Goal: Task Accomplishment & Management: Complete application form

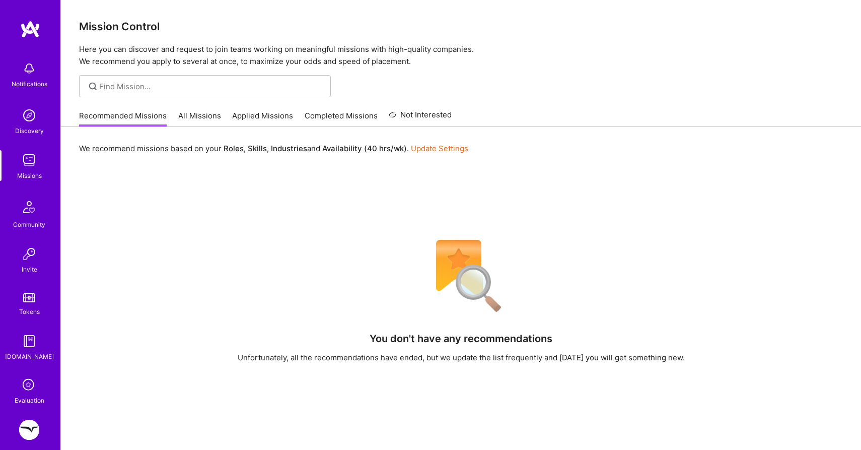
click at [315, 116] on link "Completed Missions" at bounding box center [341, 118] width 73 height 17
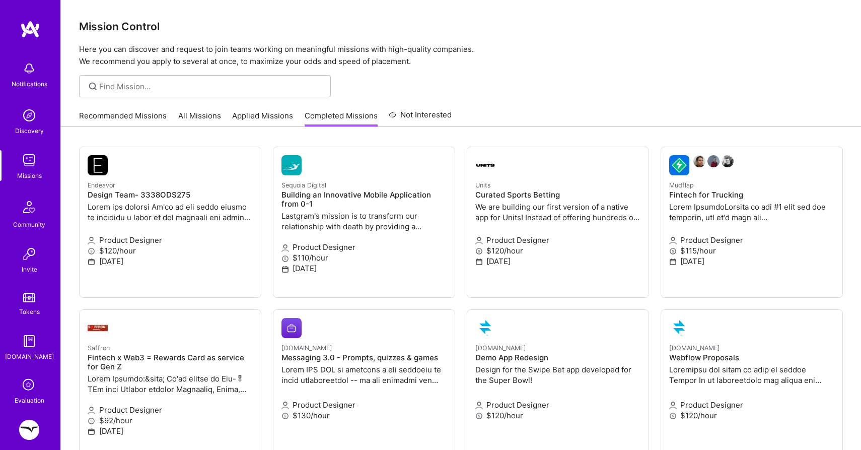
scroll to position [78, 0]
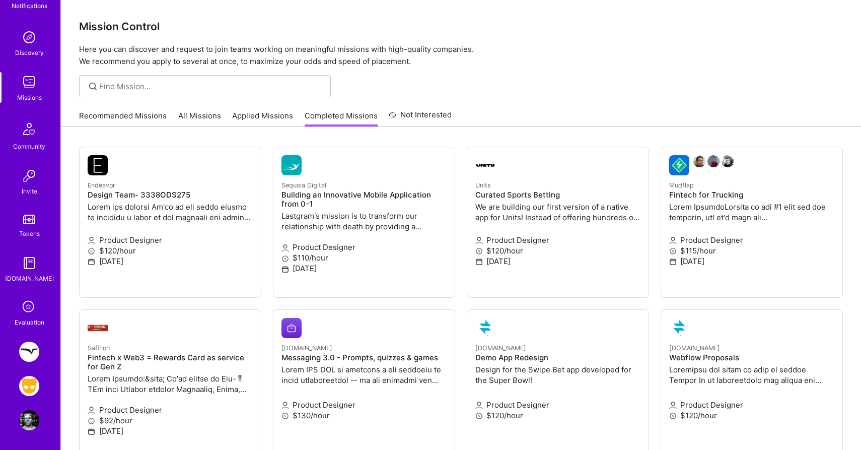
click at [31, 357] on img at bounding box center [29, 351] width 20 height 20
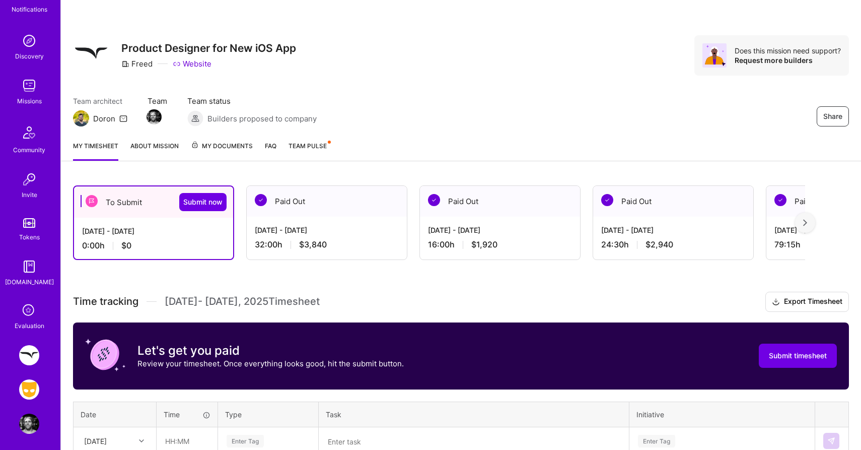
scroll to position [78, 0]
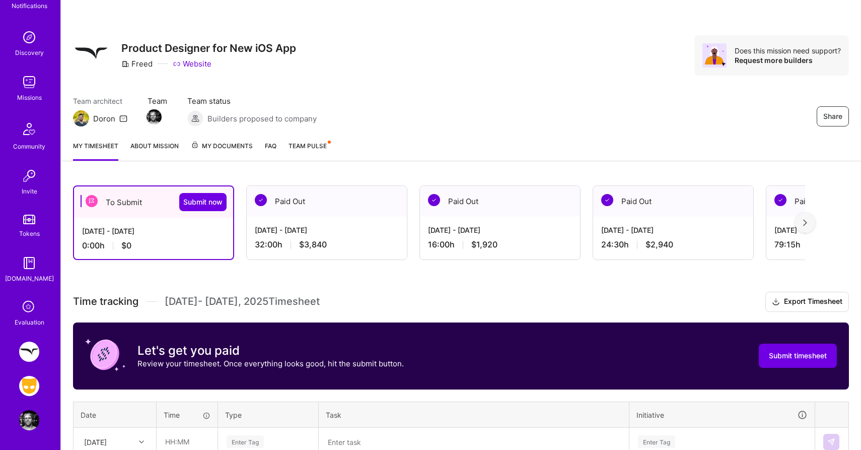
click at [27, 386] on img at bounding box center [29, 386] width 20 height 20
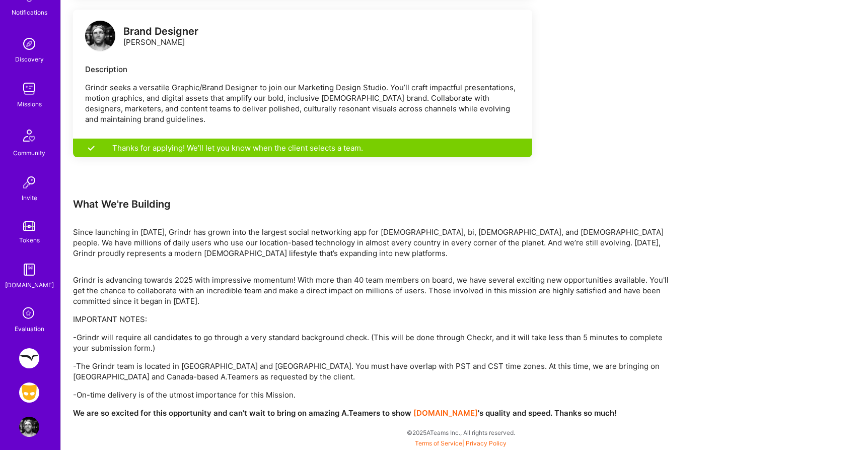
scroll to position [78, 0]
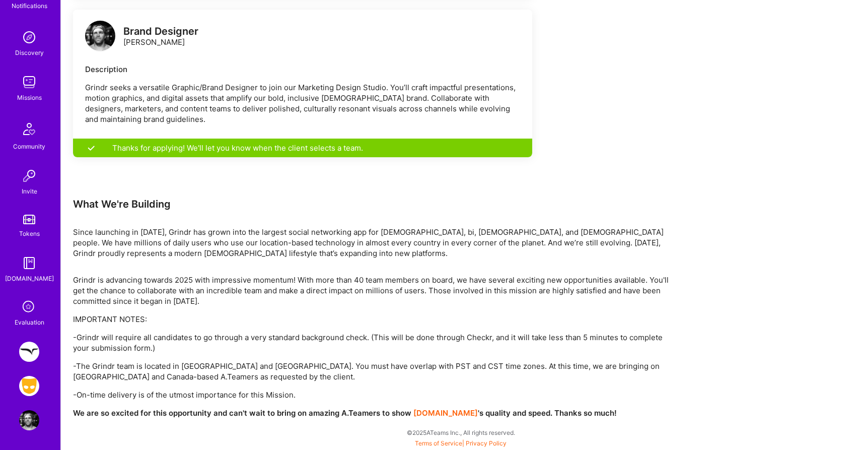
click at [27, 353] on img at bounding box center [29, 351] width 20 height 20
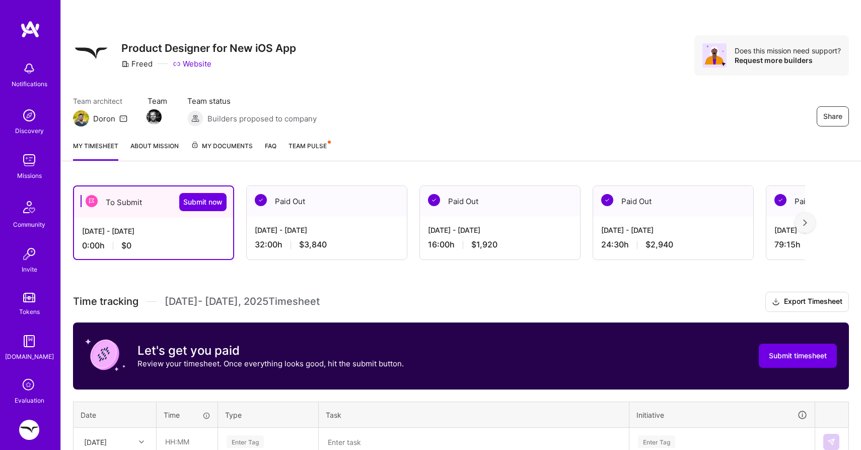
scroll to position [95, 0]
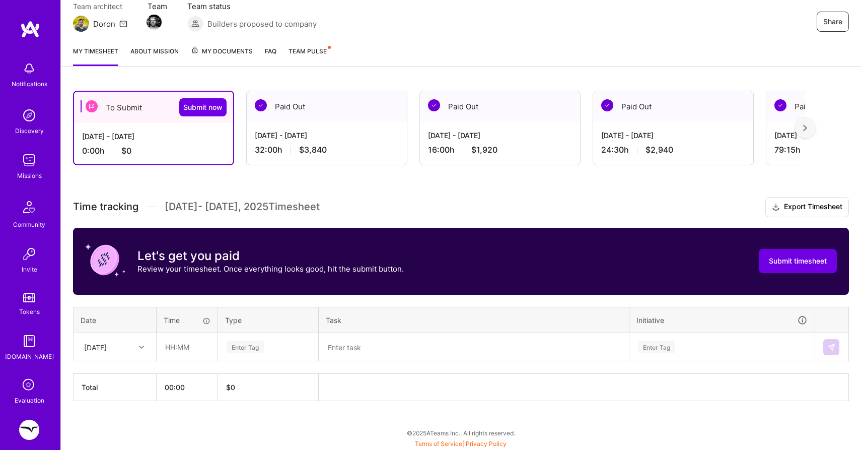
click at [130, 349] on div "[DATE]" at bounding box center [107, 346] width 56 height 17
click at [114, 386] on div "[DATE]" at bounding box center [115, 390] width 82 height 19
click at [179, 357] on input "text" at bounding box center [187, 346] width 60 height 27
type input "08:00"
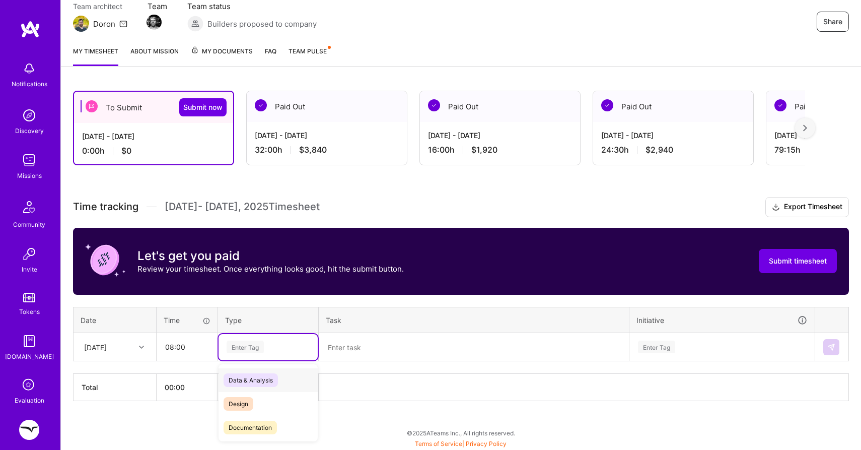
click at [242, 346] on div "Enter Tag" at bounding box center [245, 347] width 37 height 16
click at [241, 401] on span "Design" at bounding box center [239, 404] width 30 height 14
click at [350, 351] on textarea at bounding box center [474, 347] width 308 height 26
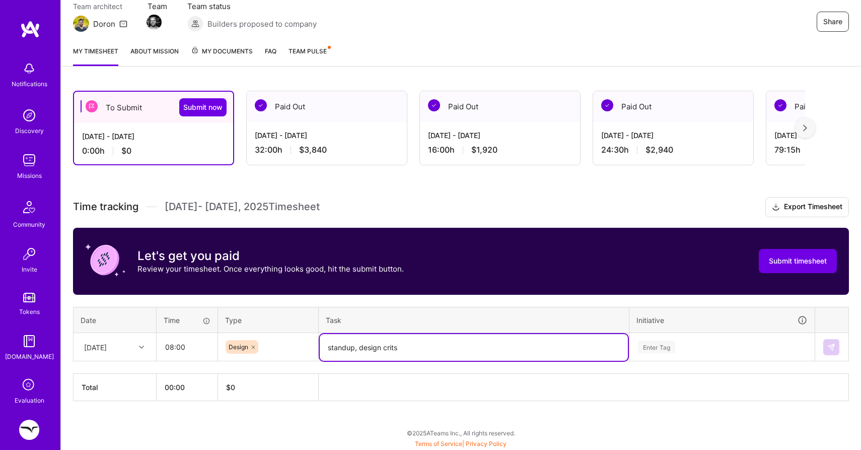
type textarea "standup, design crits"
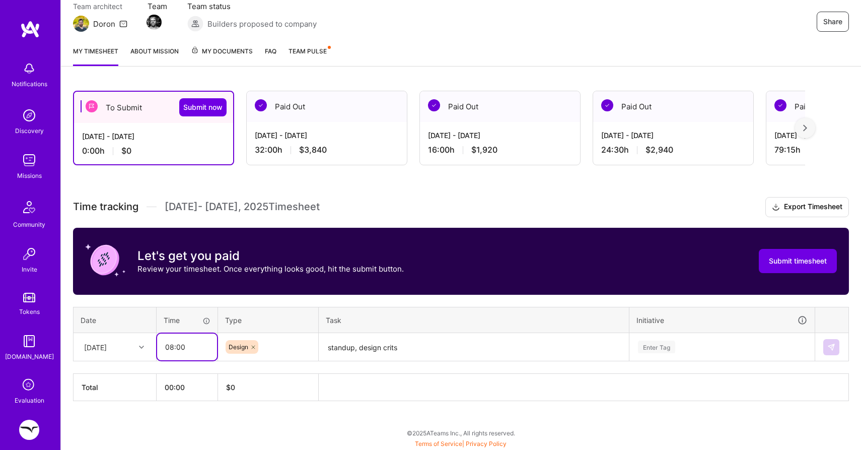
click at [171, 345] on input "08:00" at bounding box center [187, 346] width 60 height 27
type input "02:00"
click at [673, 348] on div "Enter Tag" at bounding box center [722, 347] width 184 height 26
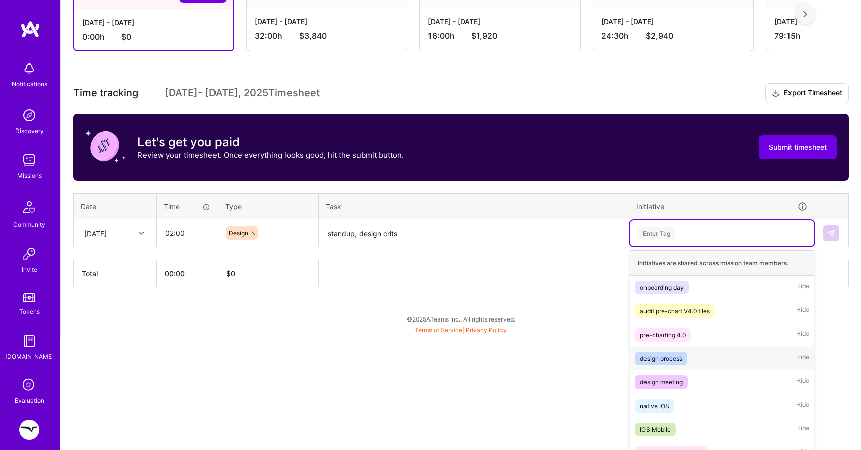
scroll to position [215, 0]
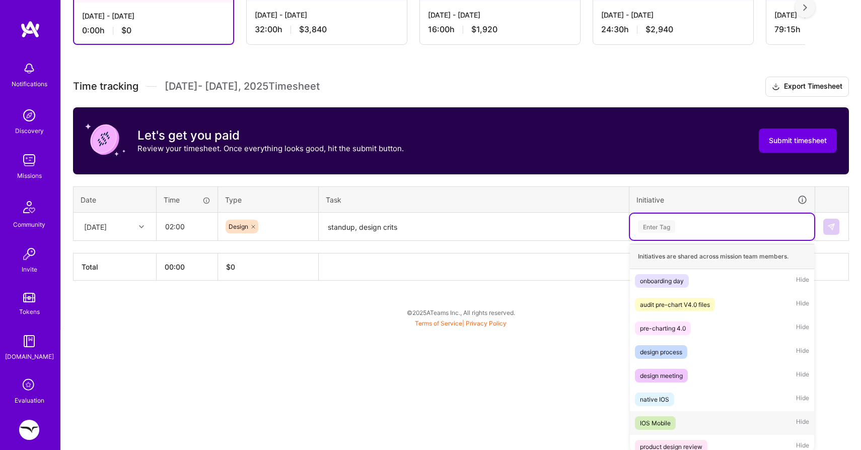
click at [658, 427] on div "IOS Mobile" at bounding box center [655, 422] width 31 height 11
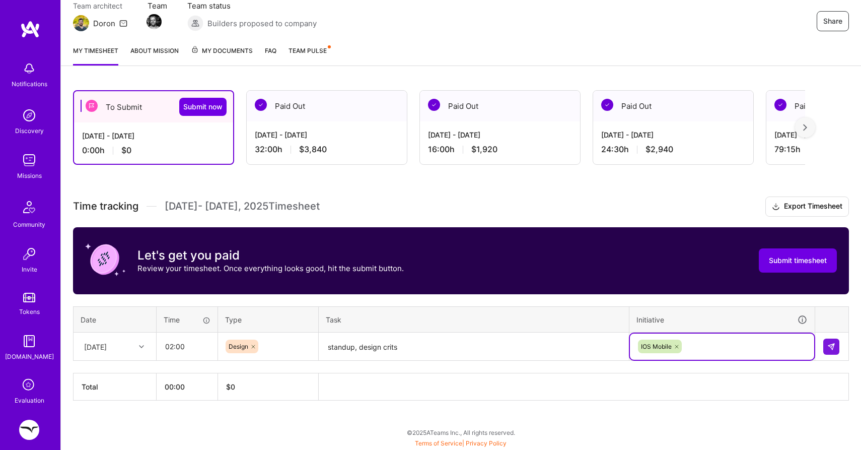
scroll to position [95, 0]
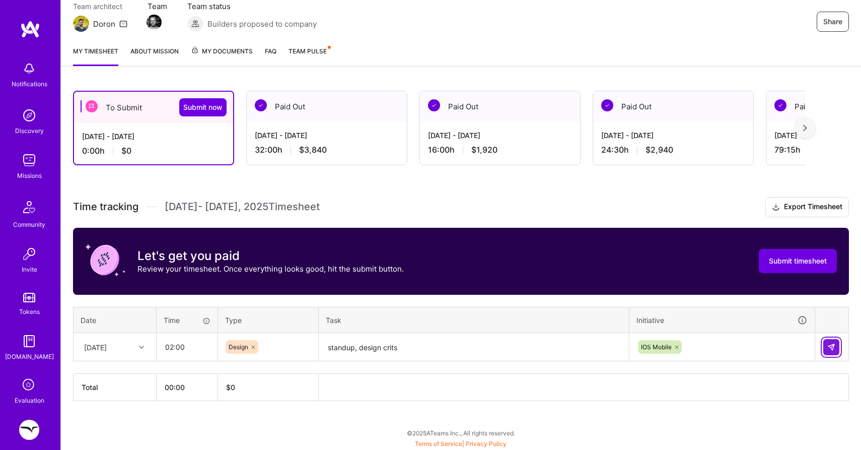
click at [829, 345] on img at bounding box center [831, 347] width 8 height 8
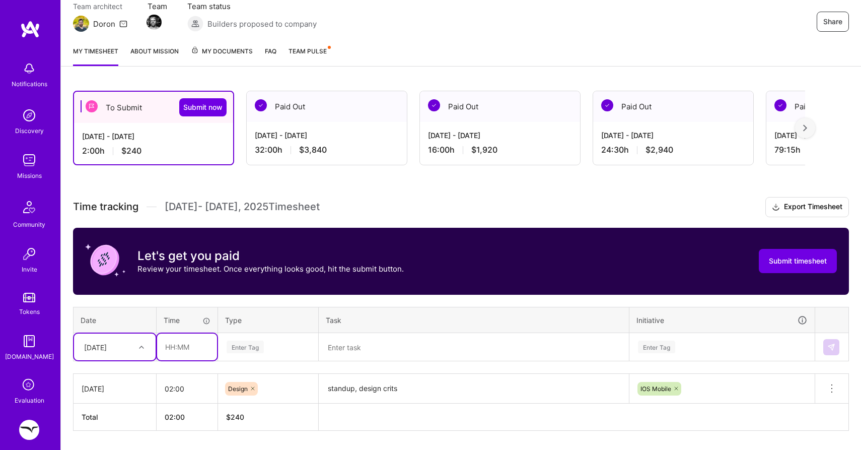
click at [181, 343] on input "text" at bounding box center [187, 346] width 60 height 27
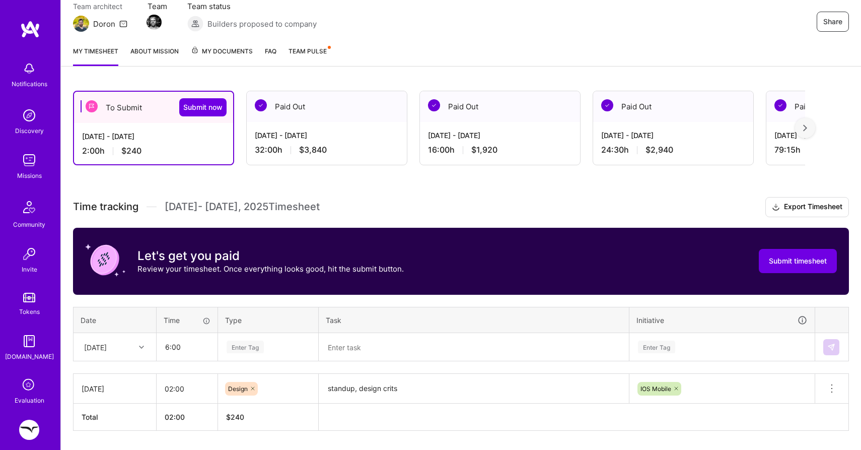
type input "06:00"
click at [393, 352] on textarea at bounding box center [474, 347] width 308 height 27
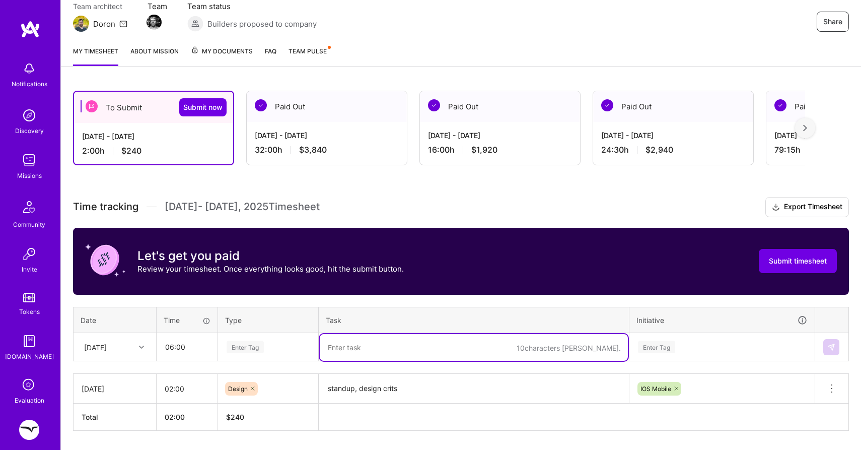
type textarea "d"
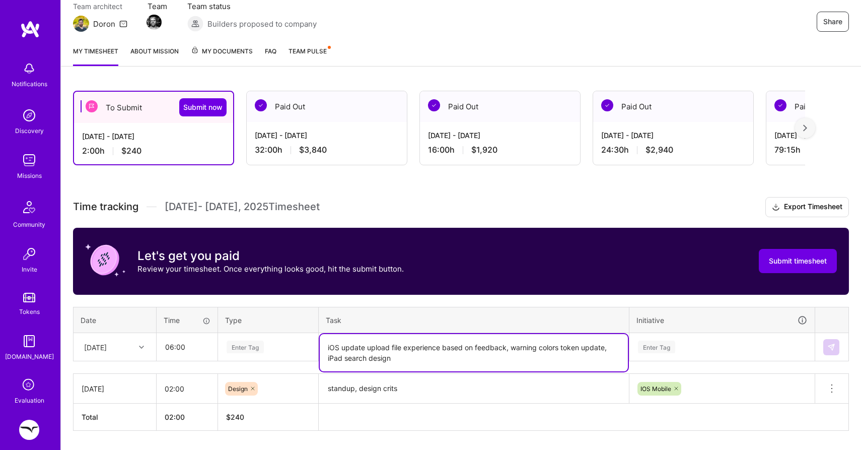
type textarea "iOS update upload file experience based on feedback, warning colors token updat…"
click at [656, 353] on div "Enter Tag" at bounding box center [722, 347] width 184 height 26
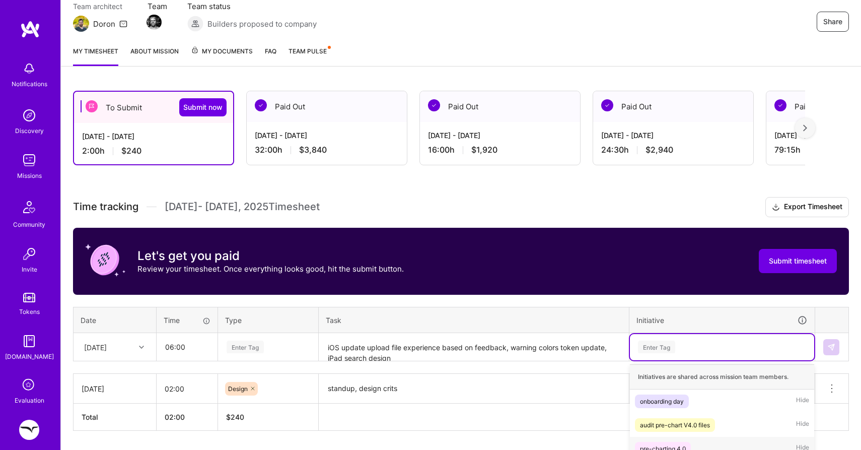
scroll to position [215, 0]
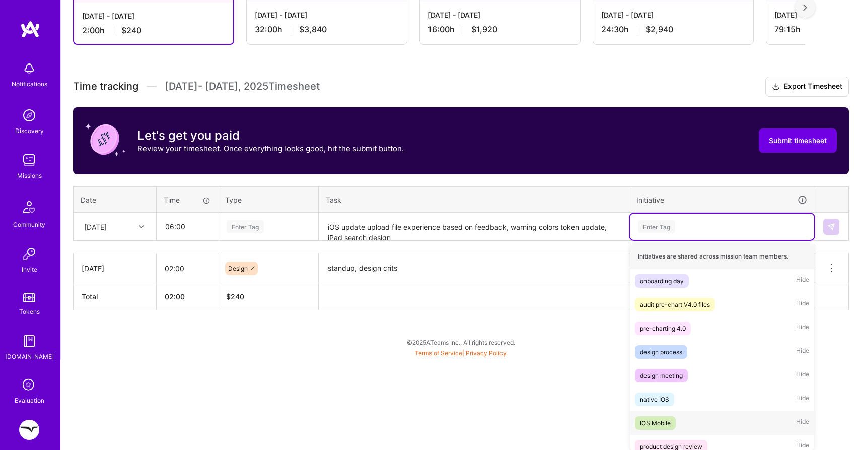
click at [647, 419] on div "IOS Mobile" at bounding box center [655, 422] width 31 height 11
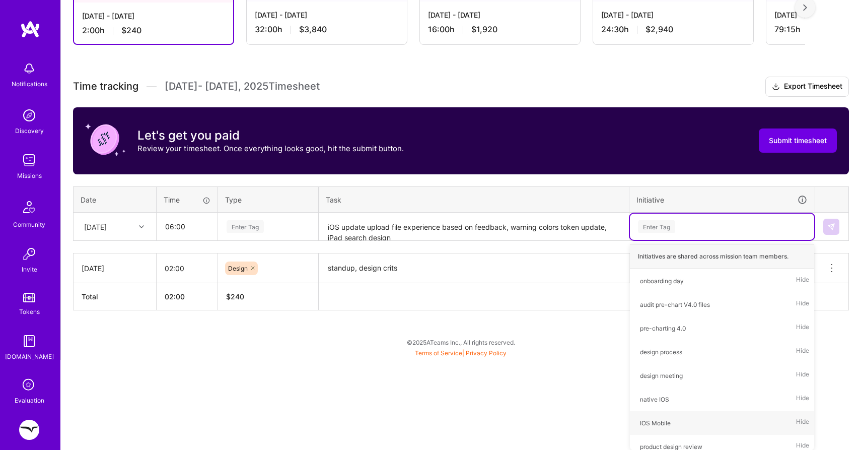
scroll to position [124, 0]
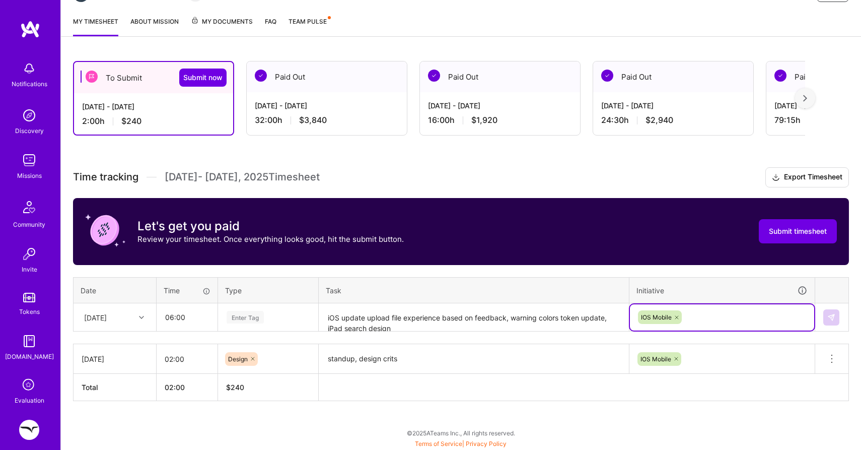
click at [738, 278] on th "Initiative" at bounding box center [722, 290] width 186 height 26
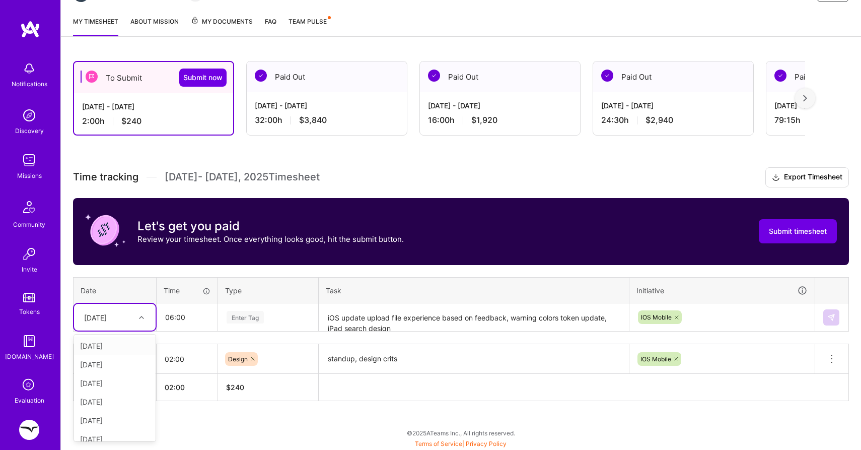
click at [107, 317] on div "[DATE]" at bounding box center [95, 317] width 23 height 11
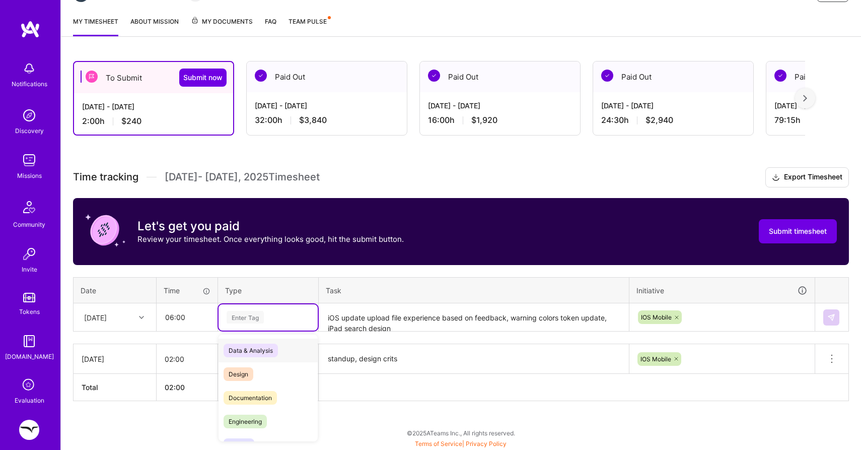
click at [243, 311] on div "Enter Tag" at bounding box center [245, 317] width 37 height 16
click at [237, 374] on span "Design" at bounding box center [239, 374] width 30 height 14
click at [831, 315] on img at bounding box center [831, 317] width 8 height 8
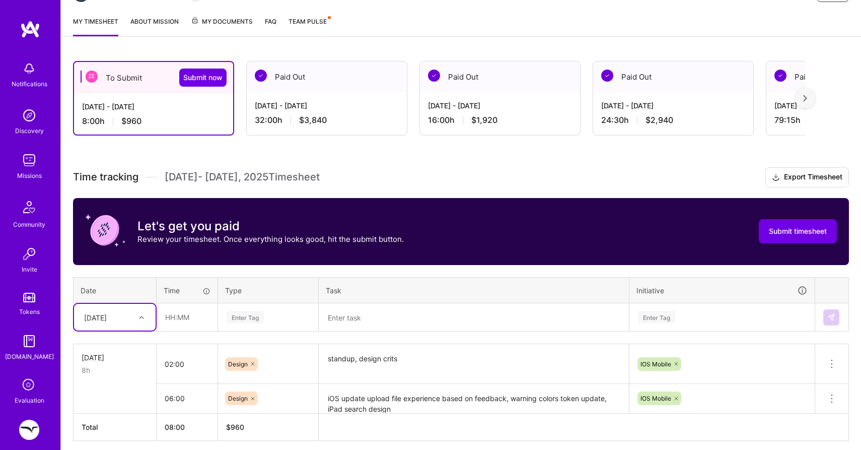
click at [109, 314] on div "option [DATE], selected. Select is focused ,type to refine list, press Down to …" at bounding box center [115, 317] width 82 height 27
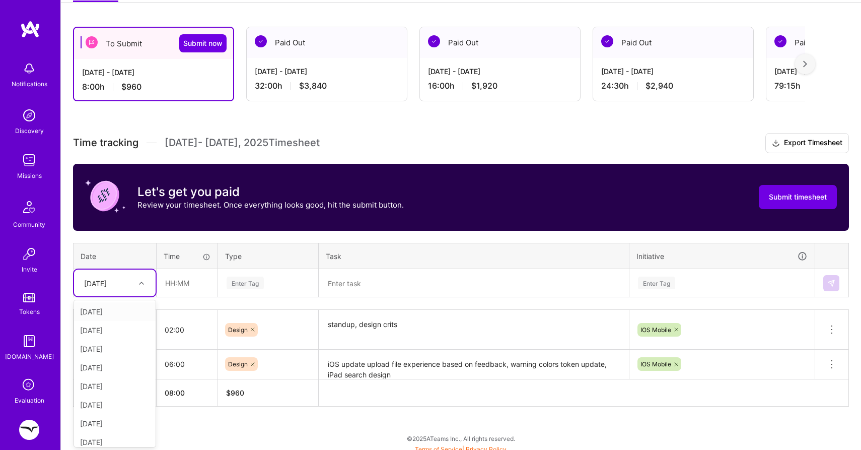
scroll to position [164, 0]
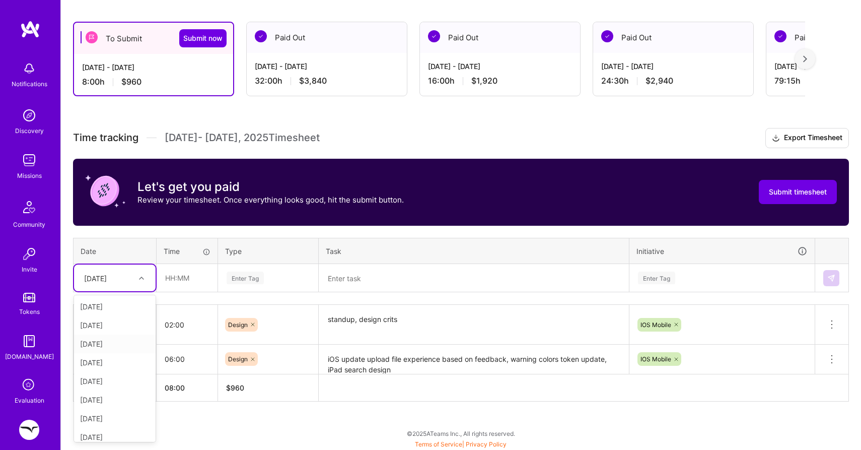
click at [106, 345] on div "[DATE]" at bounding box center [115, 343] width 82 height 19
click at [170, 273] on input "text" at bounding box center [187, 277] width 60 height 27
type input "08:00"
click at [249, 270] on div "Enter Tag" at bounding box center [268, 278] width 99 height 26
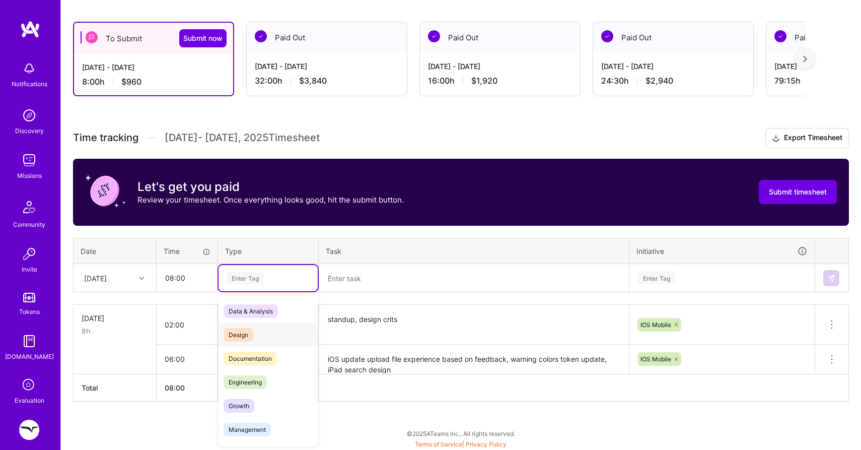
click at [234, 337] on span "Design" at bounding box center [239, 335] width 30 height 14
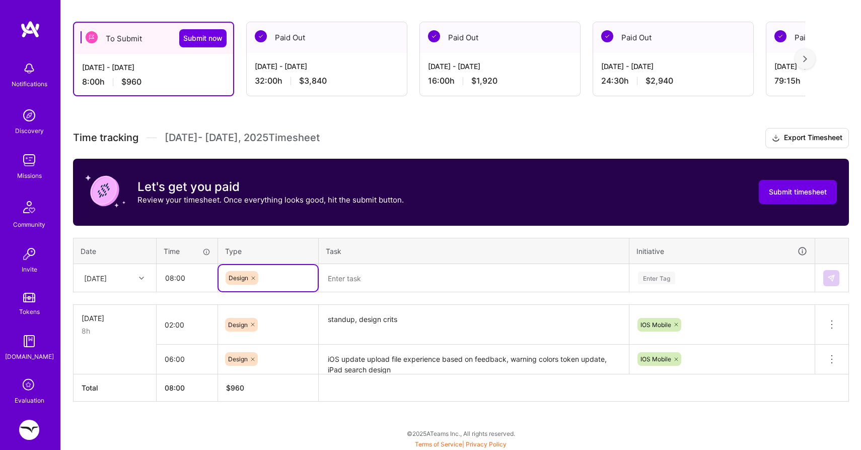
click at [359, 277] on textarea at bounding box center [474, 278] width 308 height 27
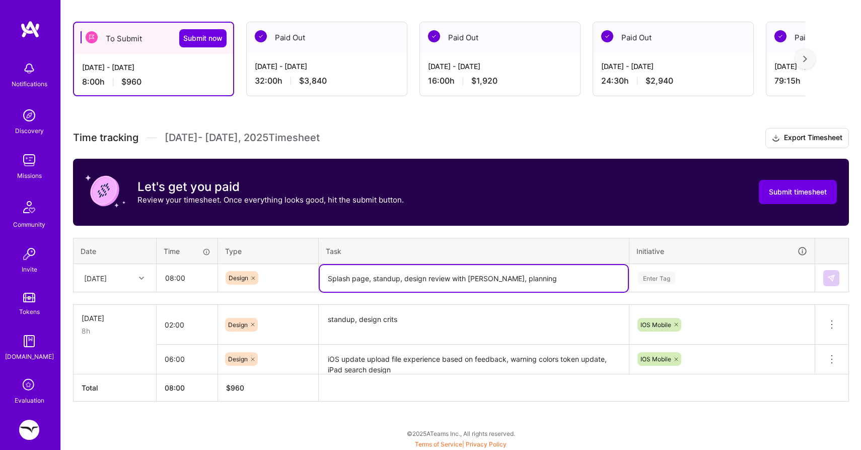
type textarea "Splash page, standup, design review with [PERSON_NAME], planning"
click at [662, 278] on div "Enter Tag" at bounding box center [722, 278] width 184 height 26
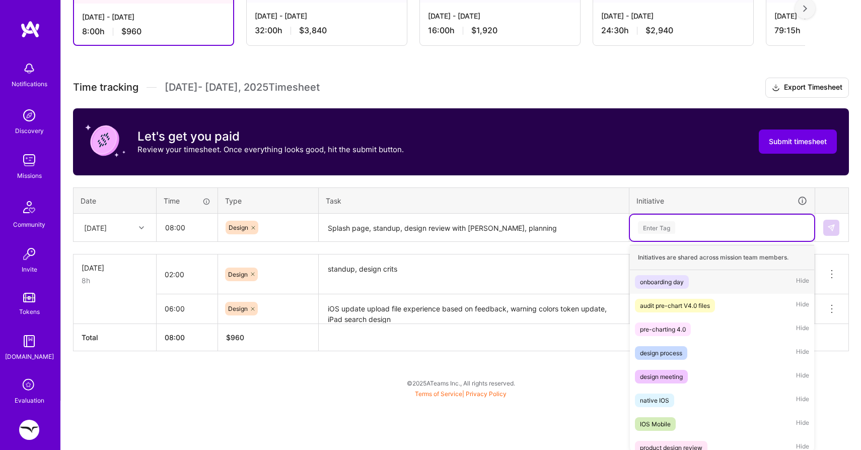
scroll to position [215, 0]
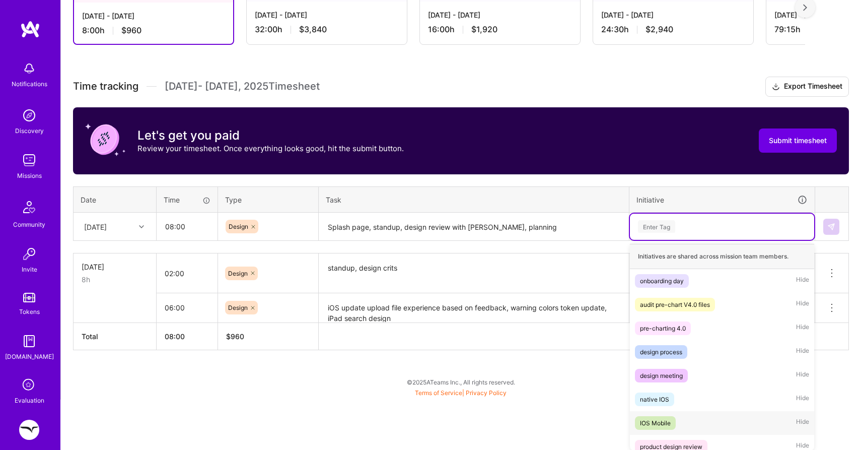
click at [642, 416] on span "IOS Mobile" at bounding box center [655, 423] width 41 height 14
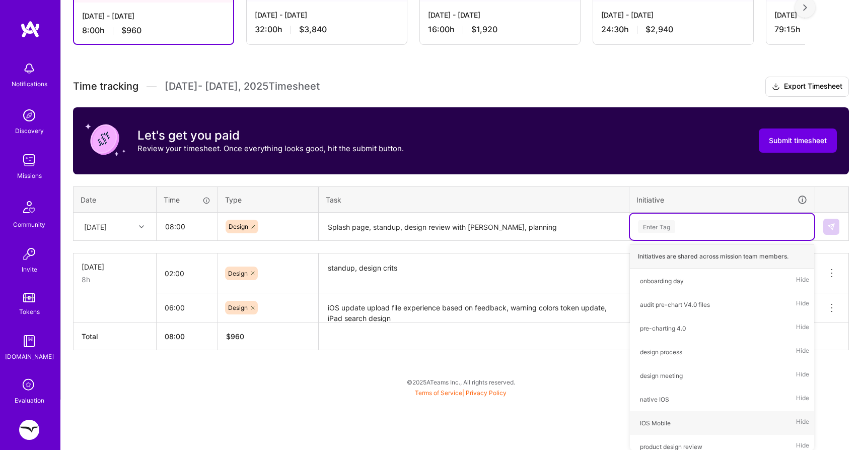
scroll to position [164, 0]
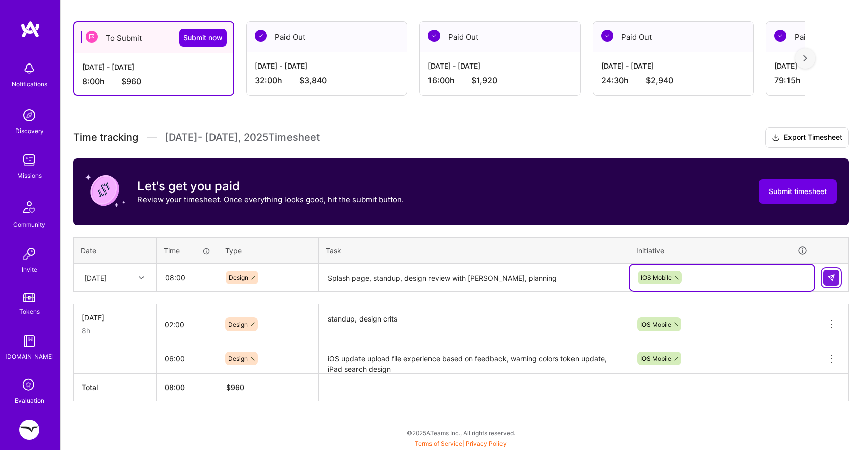
click at [830, 275] on img at bounding box center [831, 277] width 8 height 8
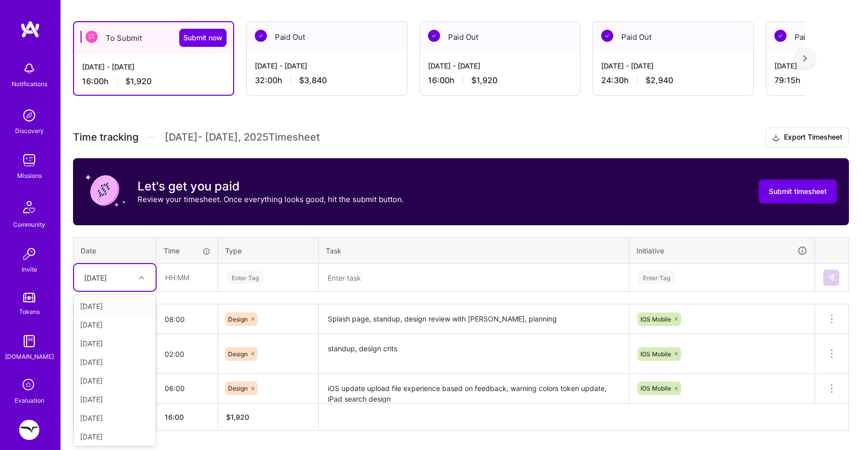
click at [115, 283] on div "[DATE]" at bounding box center [107, 277] width 56 height 17
click at [114, 337] on div "[DATE]" at bounding box center [115, 341] width 82 height 19
click at [188, 275] on input "text" at bounding box center [187, 277] width 60 height 27
click at [251, 287] on div "Enter Tag" at bounding box center [268, 277] width 99 height 26
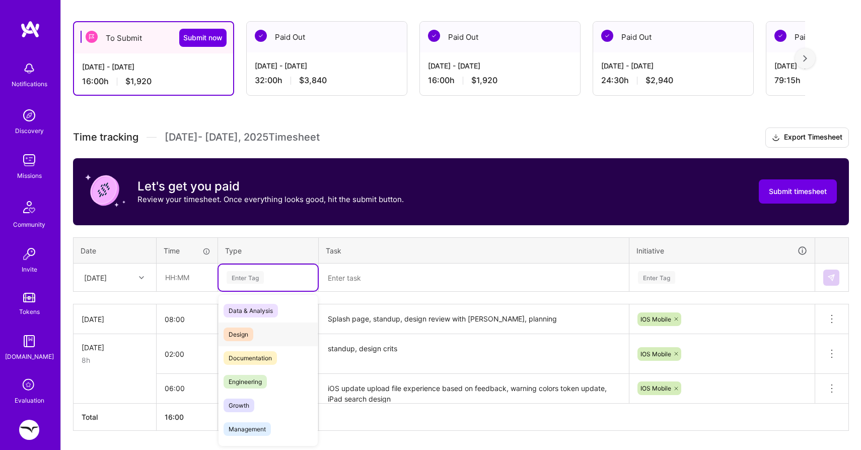
click at [240, 338] on span "Design" at bounding box center [239, 334] width 30 height 14
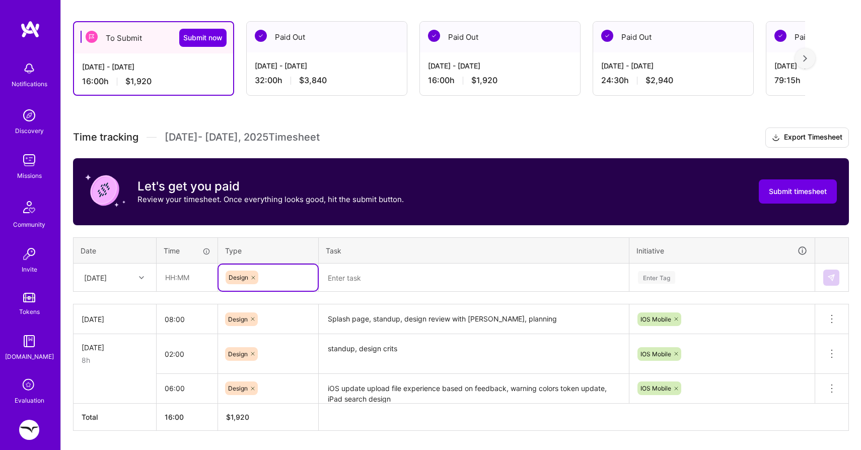
click at [362, 274] on textarea at bounding box center [474, 277] width 308 height 27
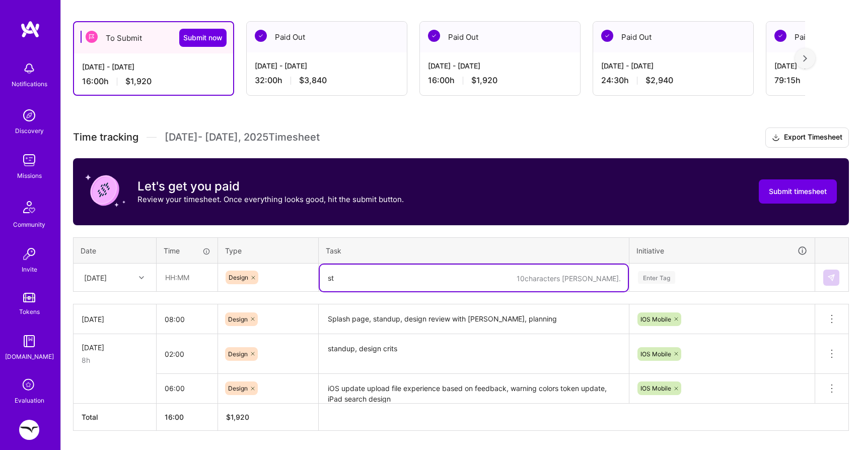
type textarea "s"
type textarea "design crits"
click at [183, 274] on input "text" at bounding box center [187, 277] width 60 height 27
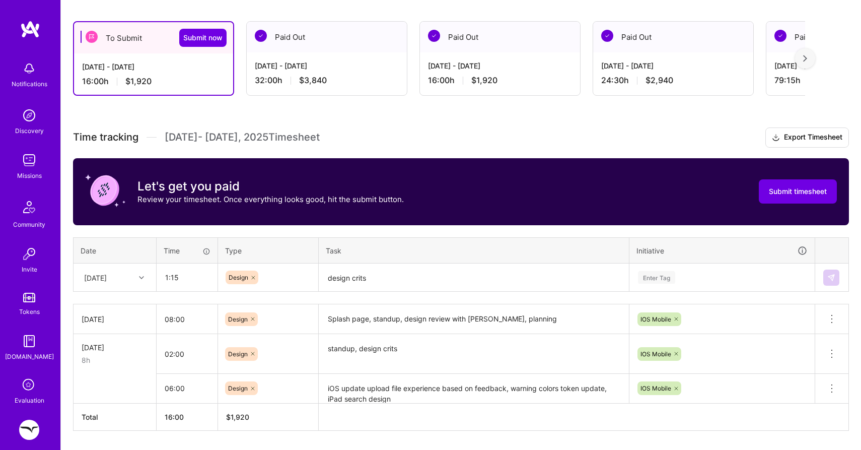
type input "01:15"
click at [663, 273] on div "Enter Tag" at bounding box center [722, 277] width 184 height 26
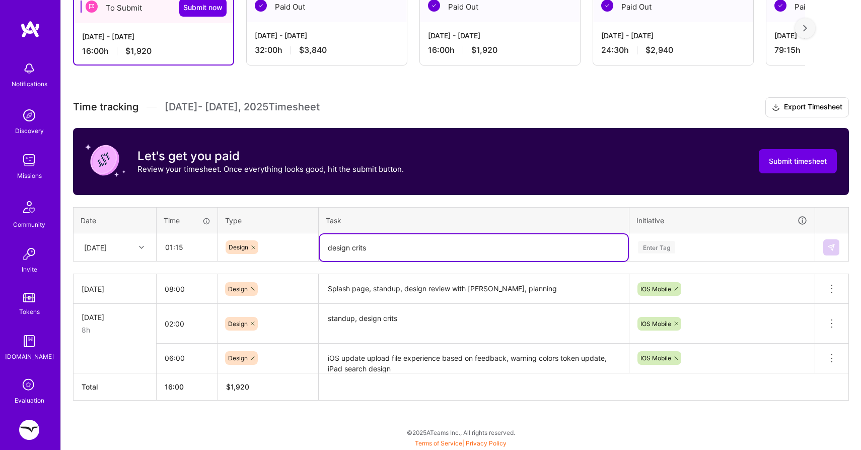
scroll to position [194, 0]
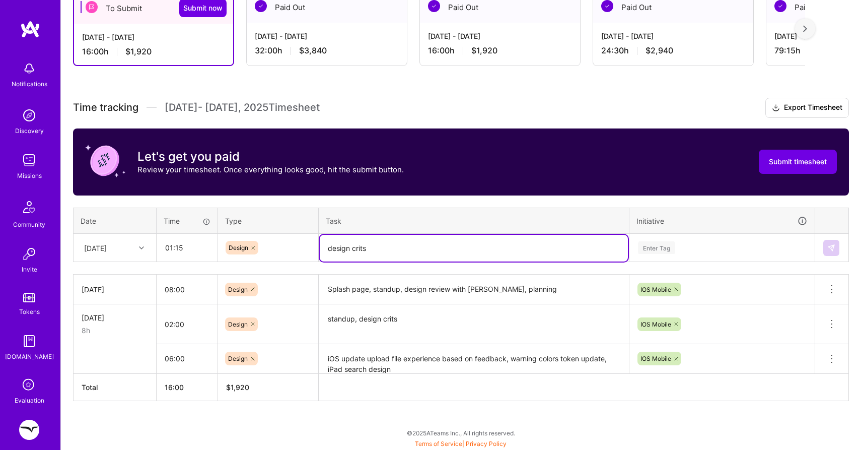
click at [333, 221] on table "Date Time Type Task Initiative [DATE] 01:15 Design design crits Enter Tag" at bounding box center [461, 234] width 776 height 55
click at [254, 246] on icon at bounding box center [253, 247] width 3 height 3
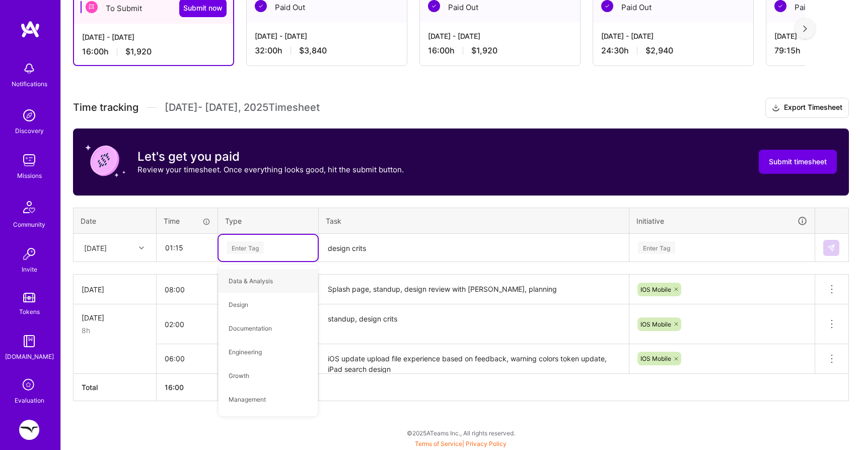
click at [345, 252] on textarea "design crits" at bounding box center [474, 248] width 308 height 27
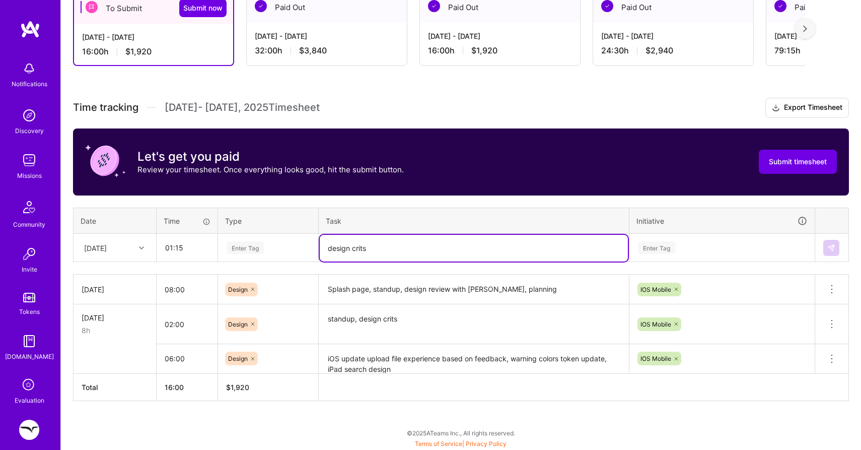
click at [345, 252] on textarea "design crits" at bounding box center [474, 248] width 308 height 27
type textarea "design review"
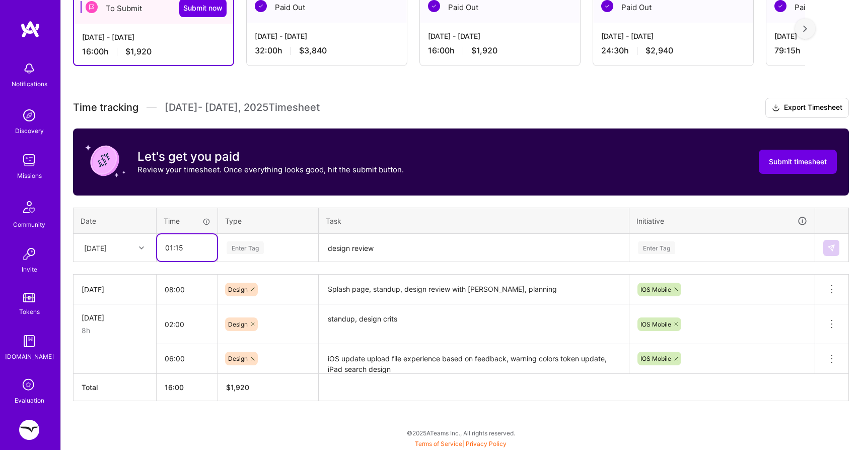
click at [178, 243] on input "01:15" at bounding box center [187, 247] width 60 height 27
type input "01:30"
click at [397, 238] on textarea "design review" at bounding box center [474, 248] width 308 height 27
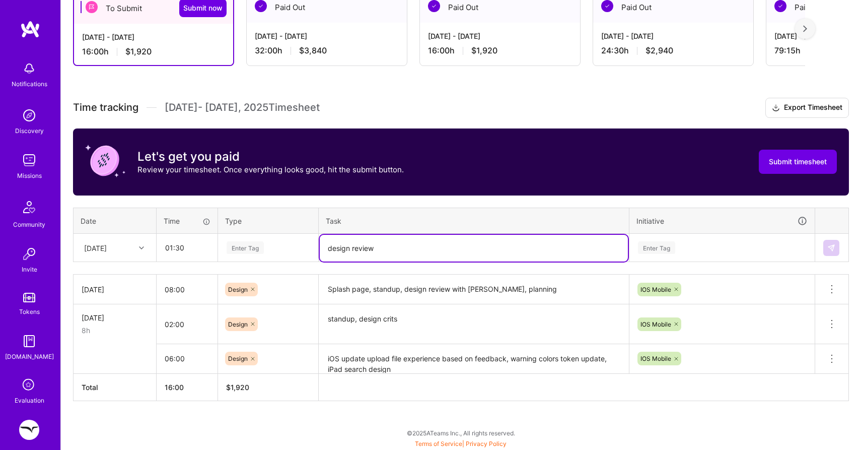
click at [391, 254] on textarea "design review" at bounding box center [474, 248] width 308 height 27
type textarea "design review, stand-up"
click at [641, 246] on div "Enter Tag" at bounding box center [722, 248] width 184 height 26
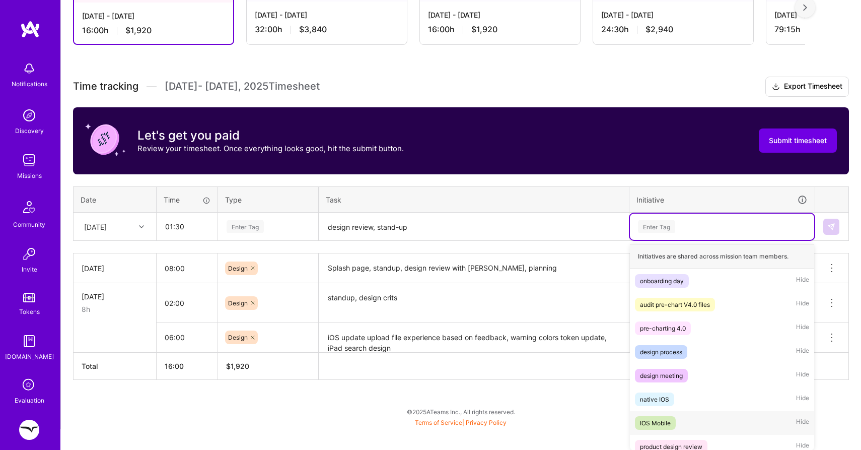
click at [652, 416] on span "IOS Mobile" at bounding box center [655, 423] width 41 height 14
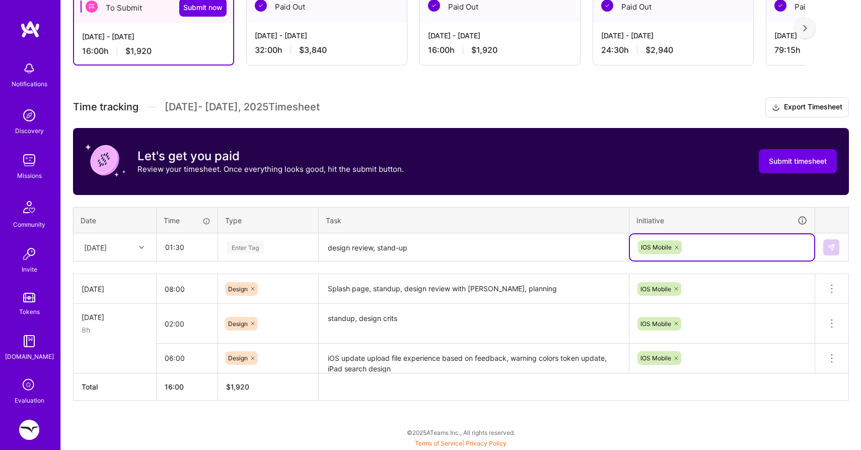
scroll to position [194, 0]
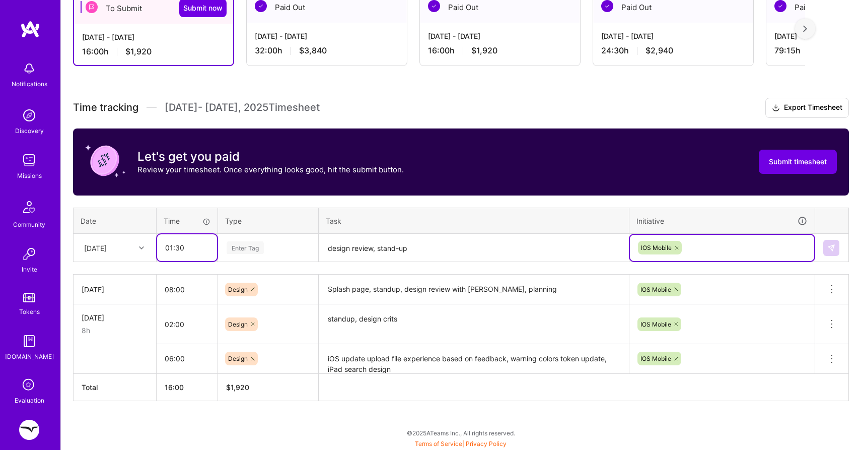
click at [173, 246] on input "01:30" at bounding box center [187, 247] width 60 height 27
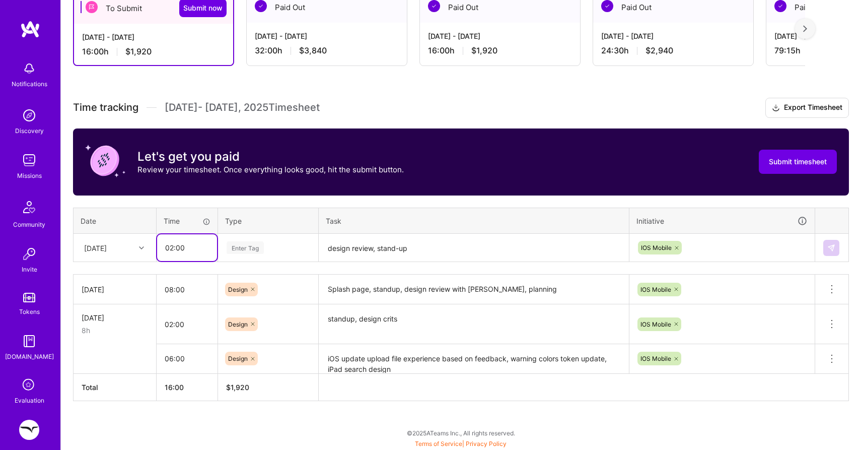
type input "02:00"
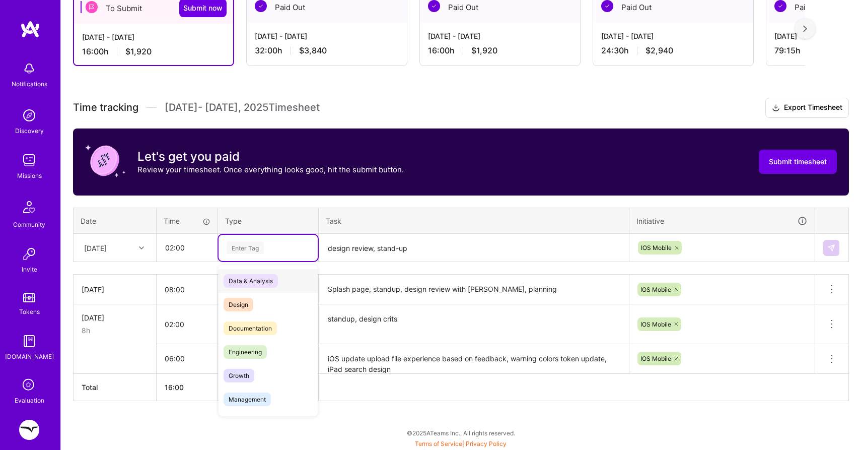
click at [241, 251] on div "Enter Tag" at bounding box center [245, 248] width 37 height 16
click at [242, 396] on span "Management" at bounding box center [247, 399] width 47 height 14
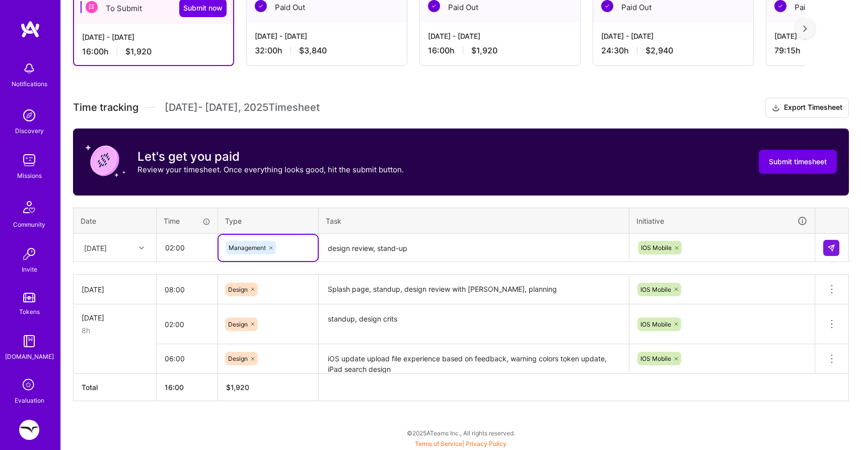
click at [271, 248] on icon at bounding box center [271, 248] width 6 height 6
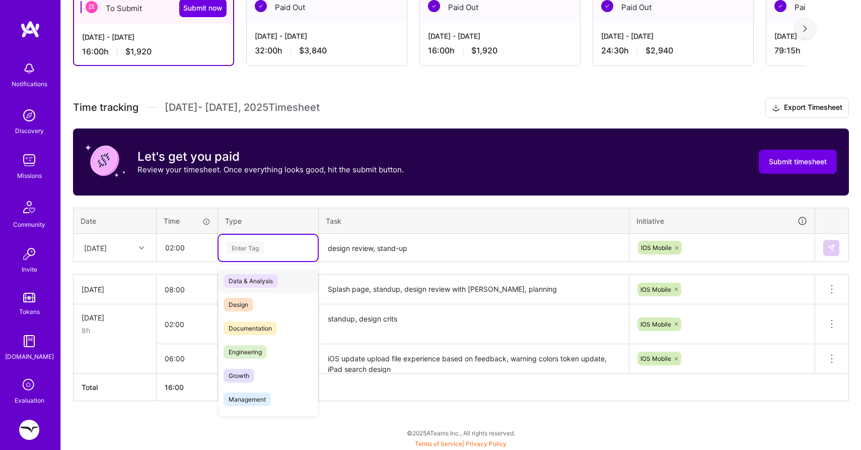
click at [259, 253] on div "Enter Tag" at bounding box center [245, 248] width 37 height 16
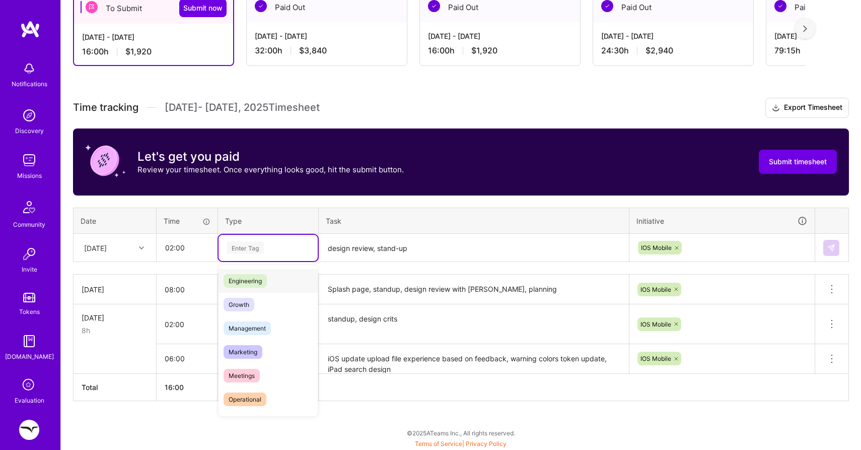
scroll to position [76, 0]
click at [247, 370] on span "Meetings" at bounding box center [242, 371] width 36 height 14
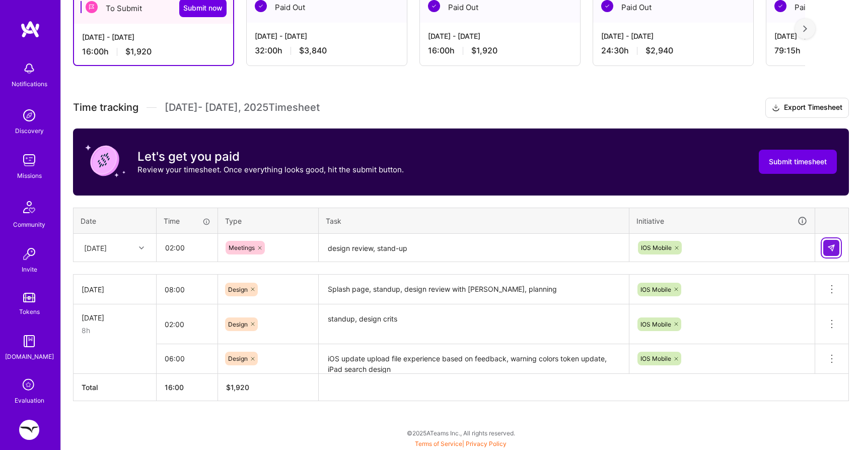
click at [835, 244] on img at bounding box center [831, 248] width 8 height 8
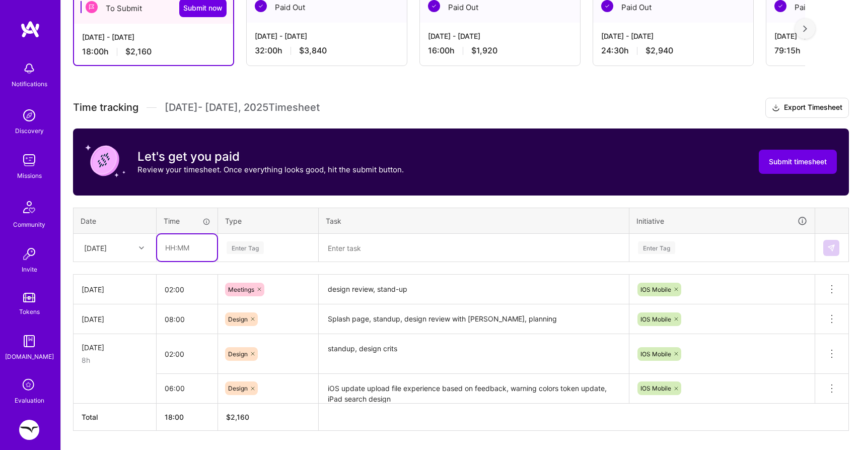
click at [180, 251] on input "text" at bounding box center [187, 247] width 60 height 27
type input "06:00"
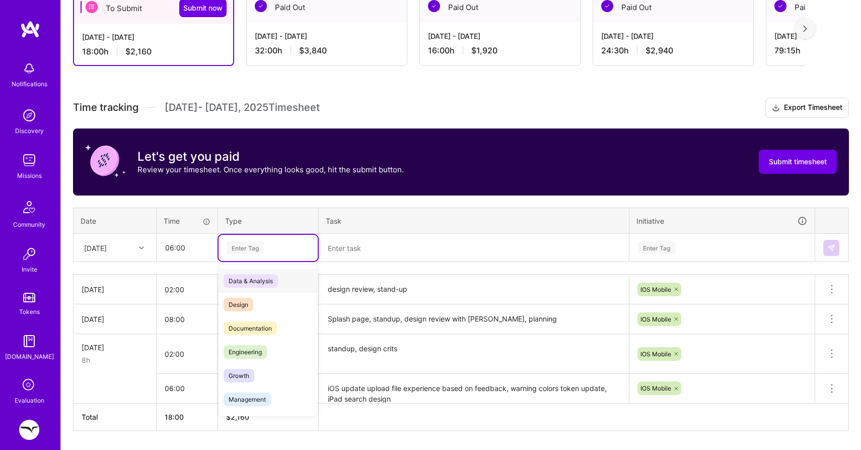
click at [251, 238] on div "Enter Tag" at bounding box center [268, 248] width 99 height 26
click at [240, 302] on span "Design" at bounding box center [239, 305] width 30 height 14
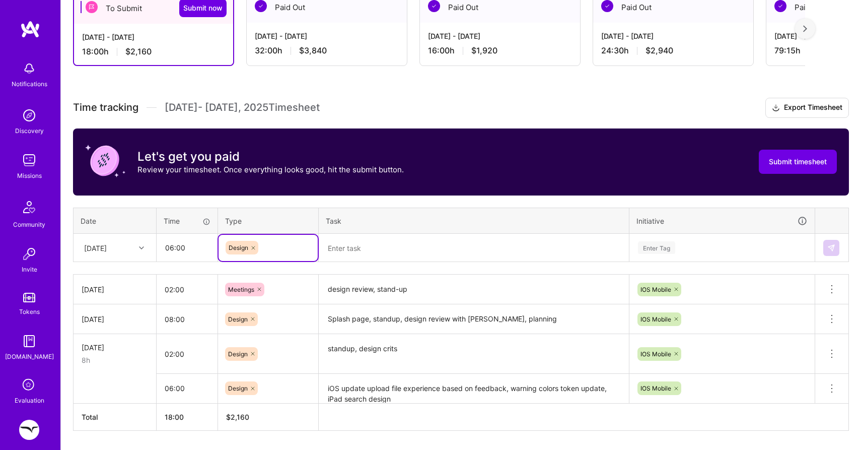
click at [354, 246] on textarea at bounding box center [474, 248] width 308 height 27
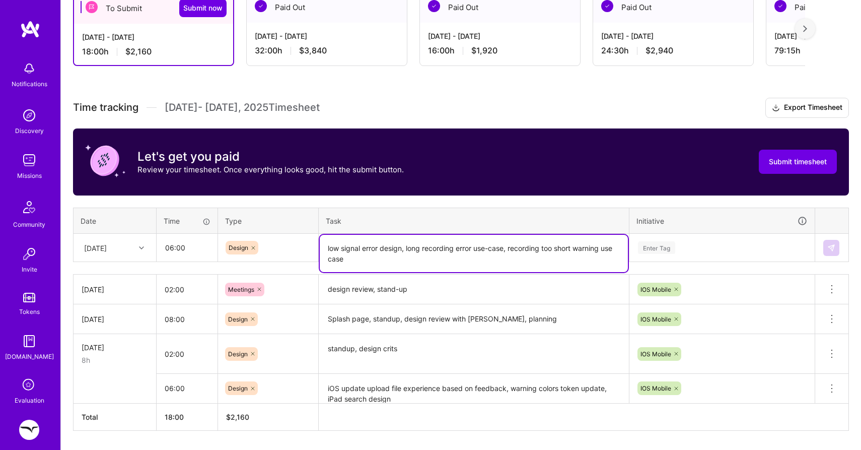
type textarea "low signal error design, long recording error use-case, recording too short war…"
click at [664, 245] on div "Enter Tag" at bounding box center [722, 248] width 184 height 26
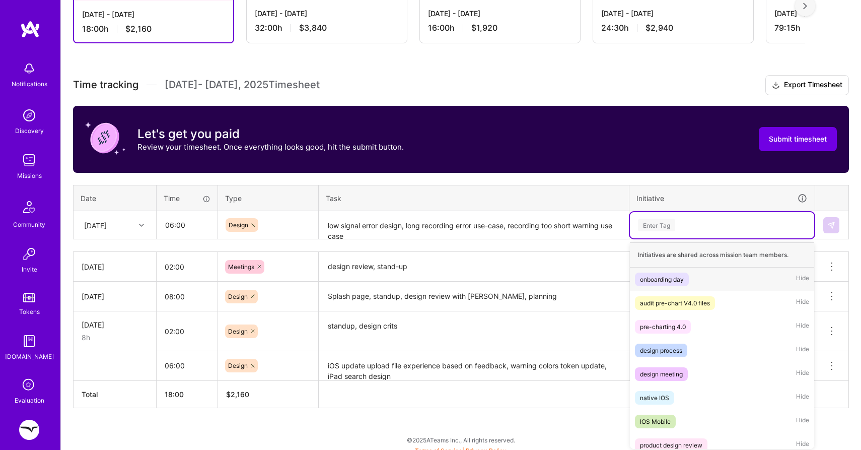
scroll to position [219, 0]
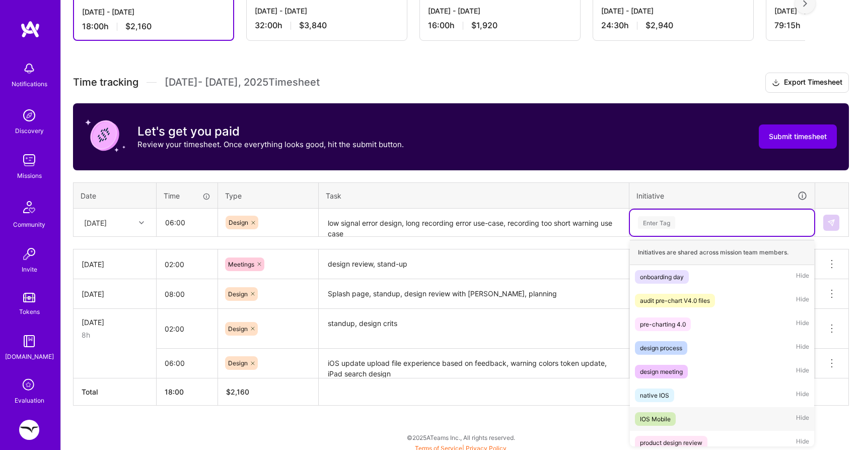
click at [655, 413] on div "IOS Mobile" at bounding box center [655, 418] width 31 height 11
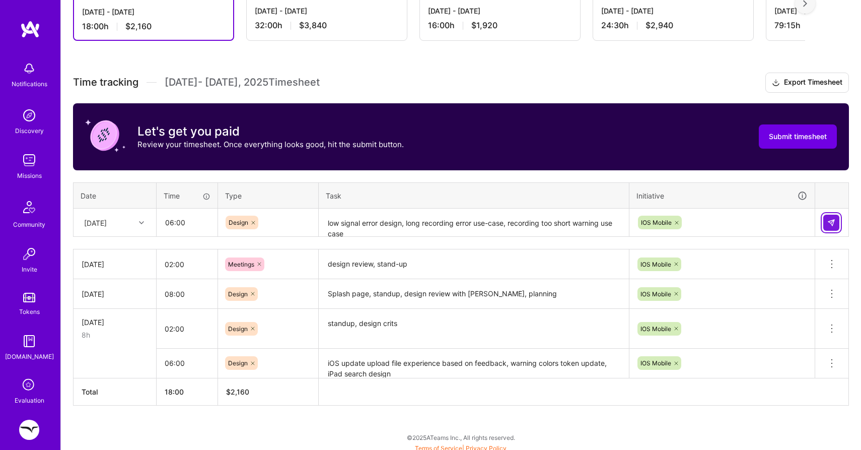
click at [831, 224] on img at bounding box center [831, 223] width 8 height 8
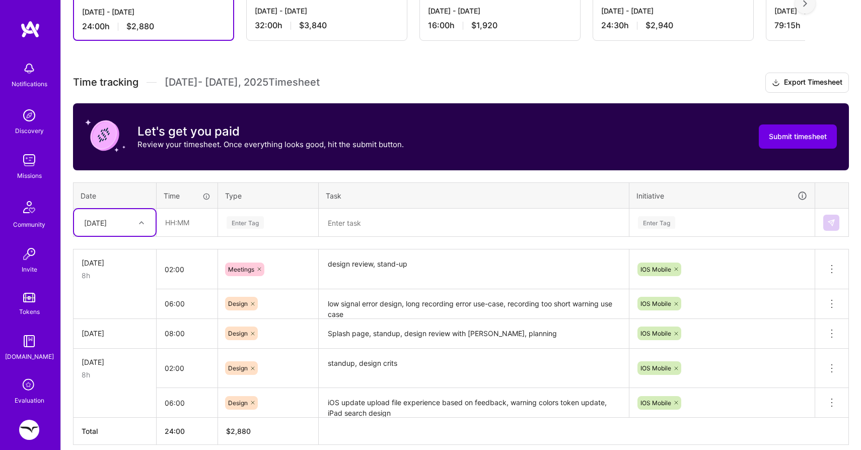
click at [148, 214] on div at bounding box center [143, 222] width 16 height 17
click at [106, 355] on div "[DATE]" at bounding box center [115, 356] width 82 height 19
click at [182, 233] on input "text" at bounding box center [187, 222] width 60 height 27
click at [165, 223] on input "8:00" at bounding box center [187, 222] width 60 height 27
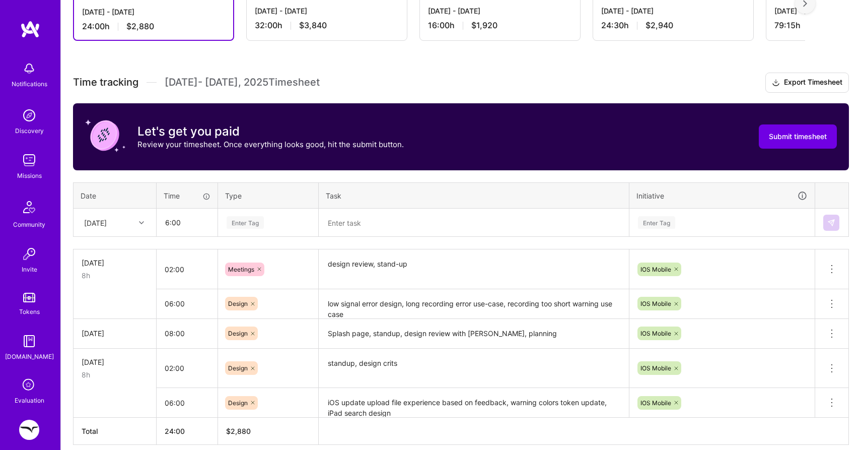
type input "06:00"
click at [236, 221] on div "Enter Tag" at bounding box center [245, 223] width 37 height 16
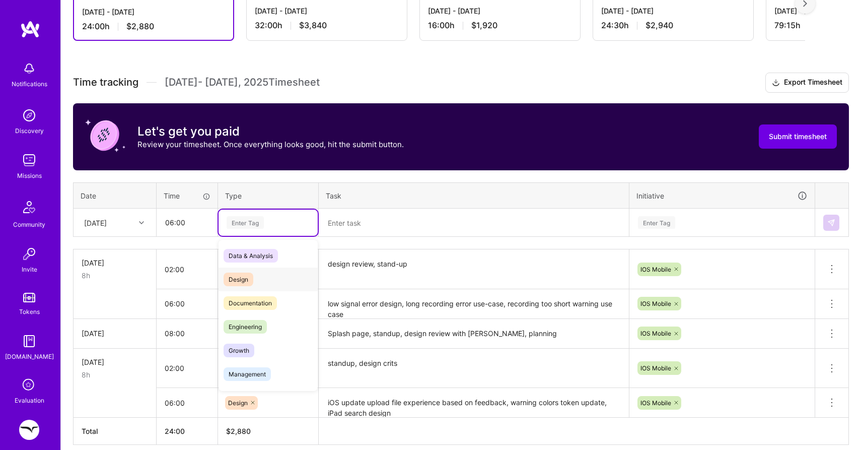
click at [241, 278] on span "Design" at bounding box center [239, 279] width 30 height 14
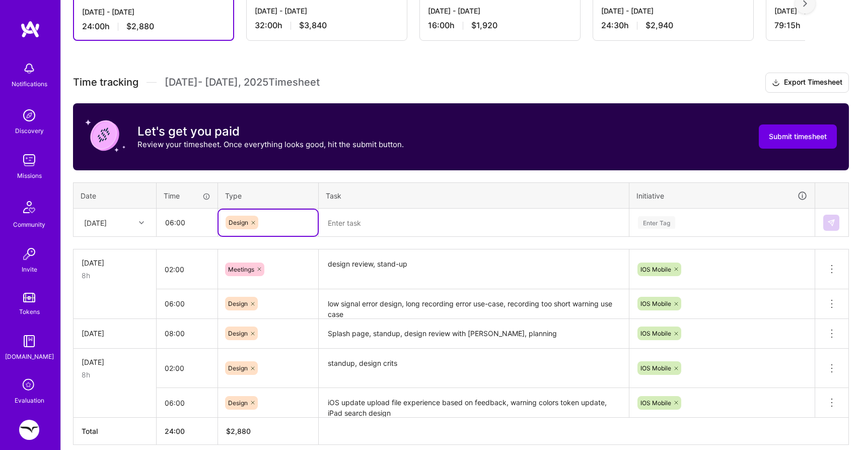
click at [365, 228] on textarea at bounding box center [474, 222] width 308 height 27
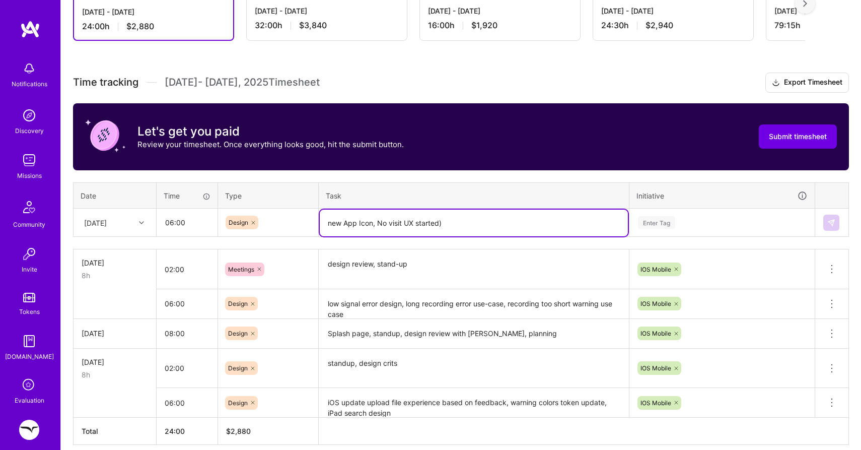
click at [415, 222] on textarea "new App Icon, No visit UX started)" at bounding box center [474, 222] width 308 height 27
click at [428, 223] on textarea "new App Icon, No visit [GEOGRAPHIC_DATA] (started)" at bounding box center [474, 222] width 308 height 27
click at [502, 225] on textarea "new App Icon, No visit UX (draft)" at bounding box center [474, 222] width 308 height 27
type textarea "new App Icon, No visit UX (draft) continue recording too short UX"
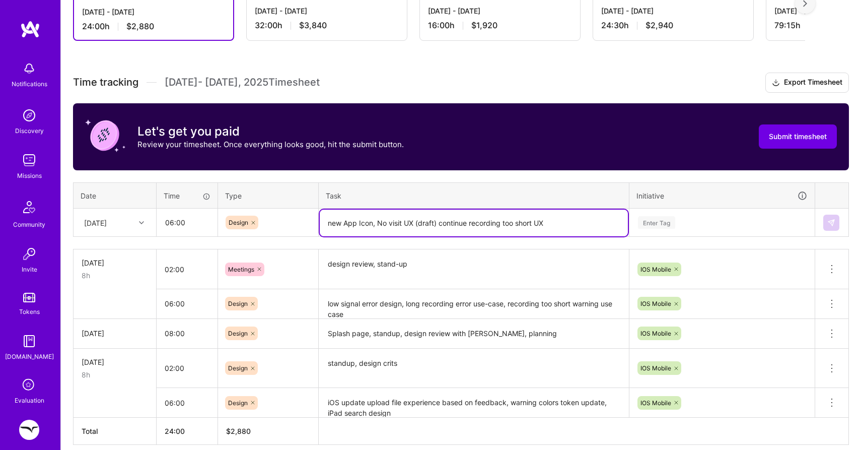
click at [656, 216] on div "Enter Tag" at bounding box center [656, 223] width 37 height 16
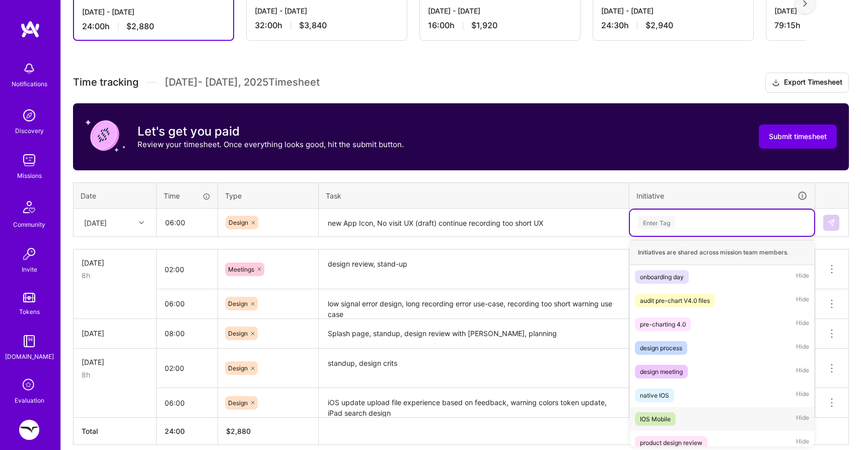
click at [645, 412] on span "IOS Mobile" at bounding box center [655, 419] width 41 height 14
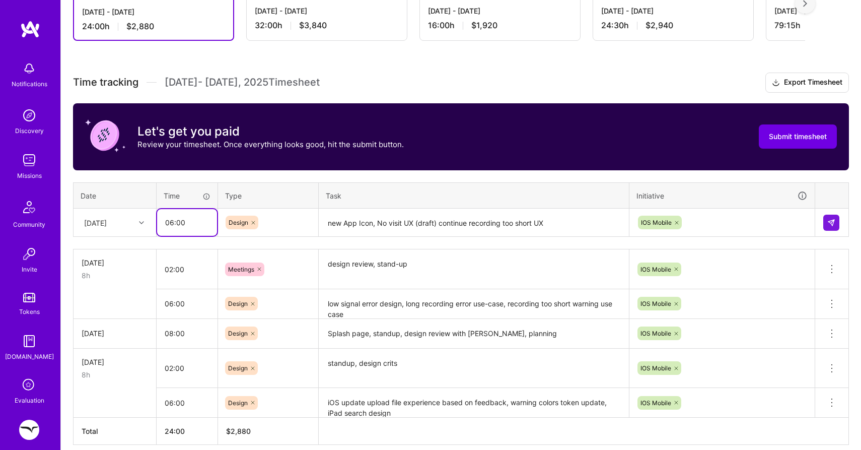
click at [173, 222] on input "06:00" at bounding box center [187, 222] width 60 height 27
type input "06:45"
click at [835, 219] on img at bounding box center [831, 223] width 8 height 8
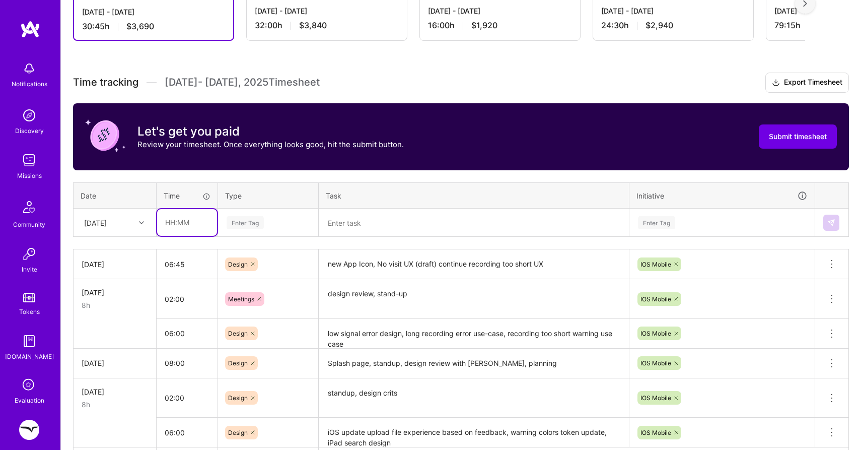
click at [177, 221] on input "text" at bounding box center [187, 222] width 60 height 27
type input "01:15"
click at [245, 224] on div "Enter Tag" at bounding box center [245, 223] width 37 height 16
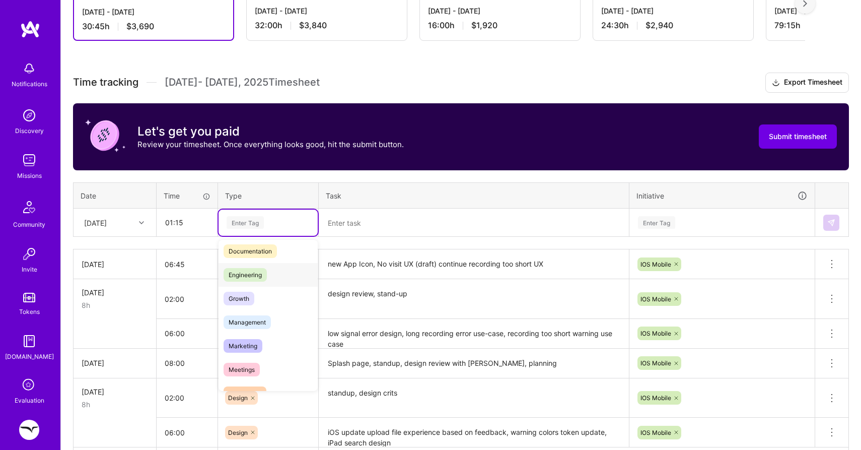
scroll to position [55, 0]
click at [239, 371] on span "Meetings" at bounding box center [242, 367] width 36 height 14
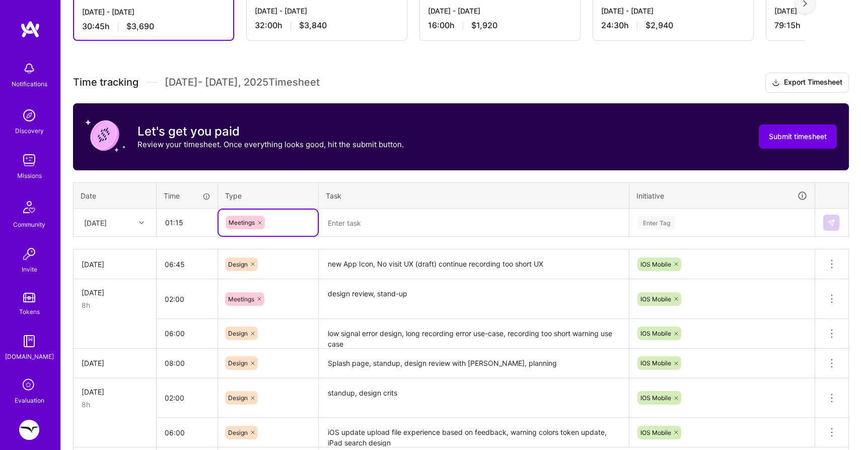
click at [347, 227] on textarea at bounding box center [474, 222] width 308 height 27
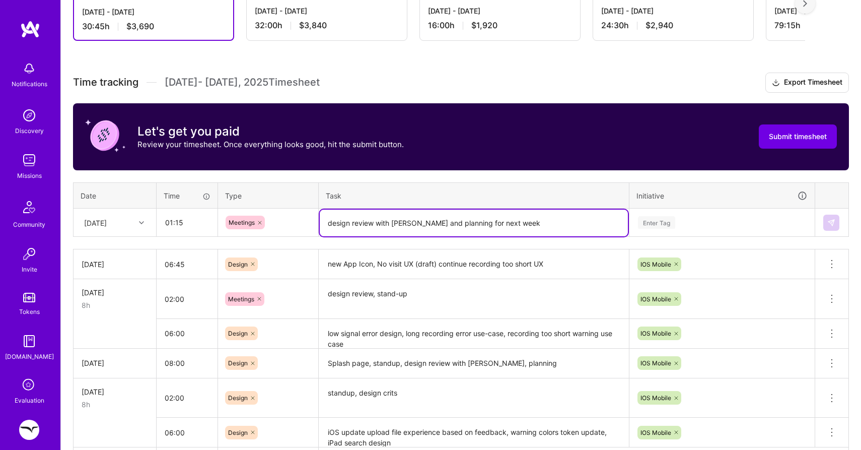
type textarea "design review with [PERSON_NAME] and planning for next week"
click at [667, 223] on div "Enter Tag" at bounding box center [656, 223] width 37 height 16
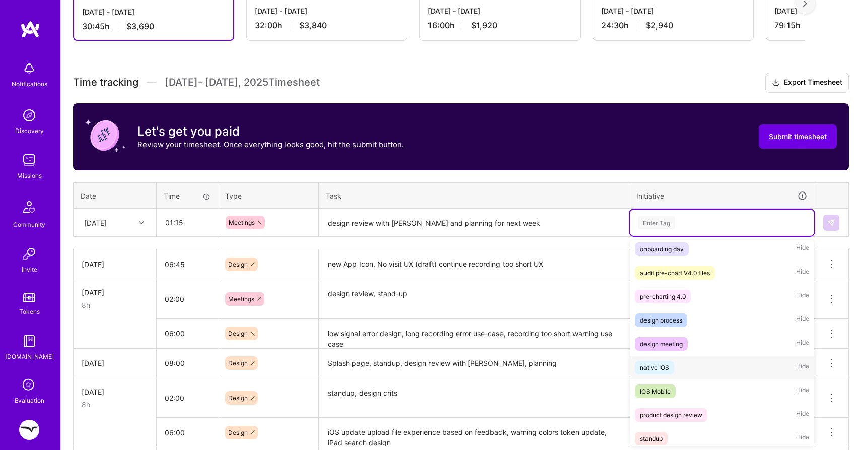
scroll to position [29, 0]
click at [651, 384] on span "IOS Mobile" at bounding box center [655, 390] width 41 height 14
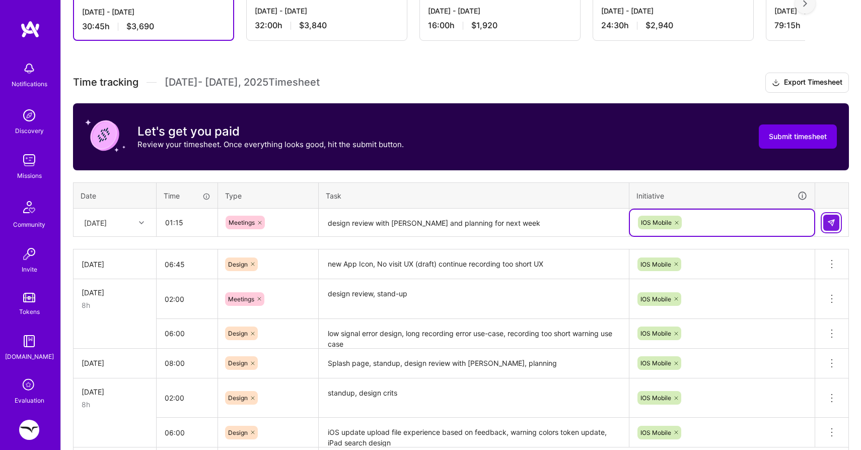
click at [832, 222] on img at bounding box center [831, 223] width 8 height 8
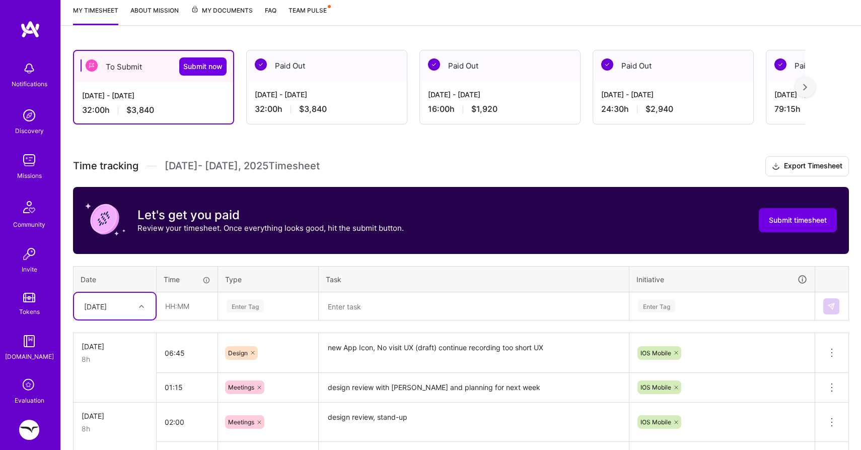
scroll to position [0, 0]
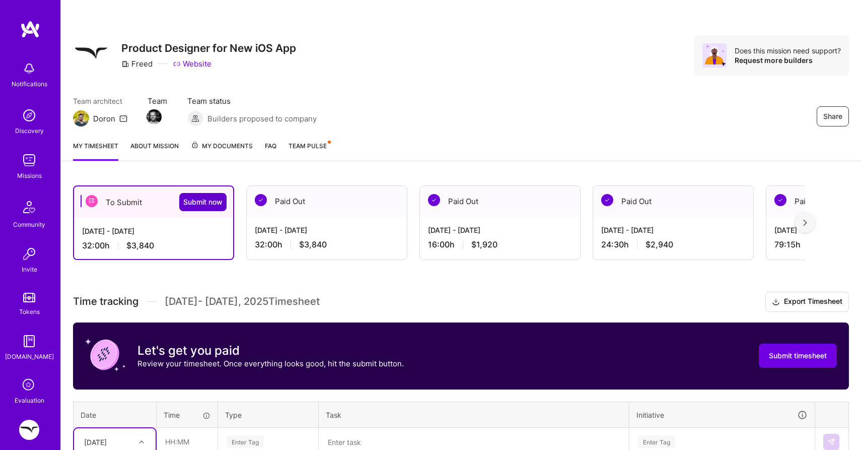
click at [200, 198] on span "Submit now" at bounding box center [202, 202] width 39 height 10
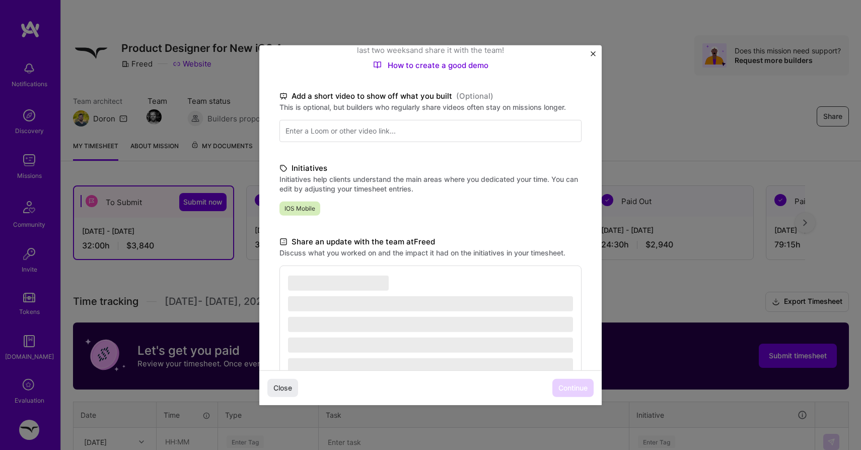
scroll to position [176, 0]
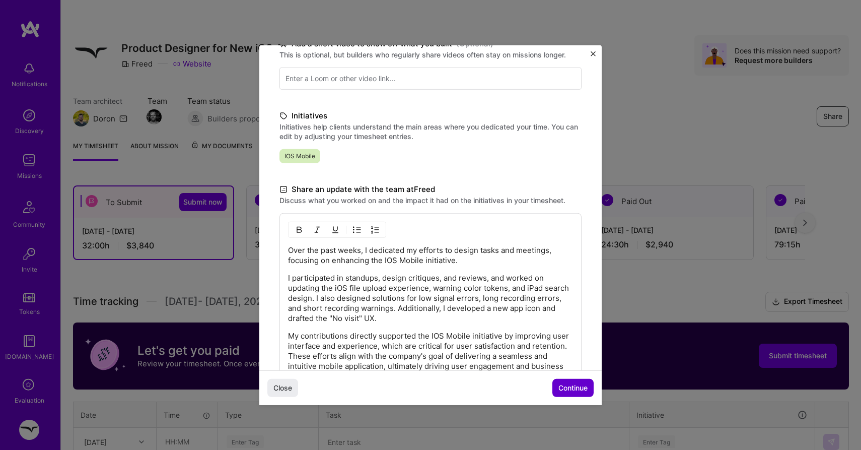
click at [560, 385] on span "Continue" at bounding box center [572, 388] width 29 height 10
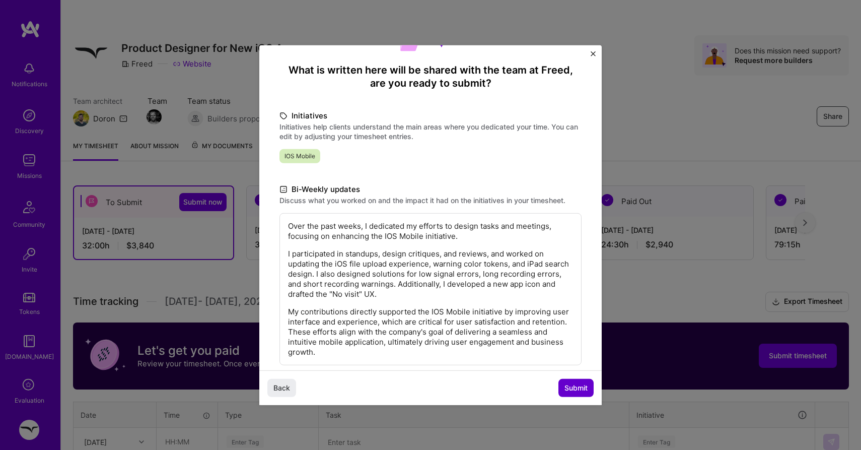
click at [560, 385] on button "Submit" at bounding box center [575, 388] width 35 height 18
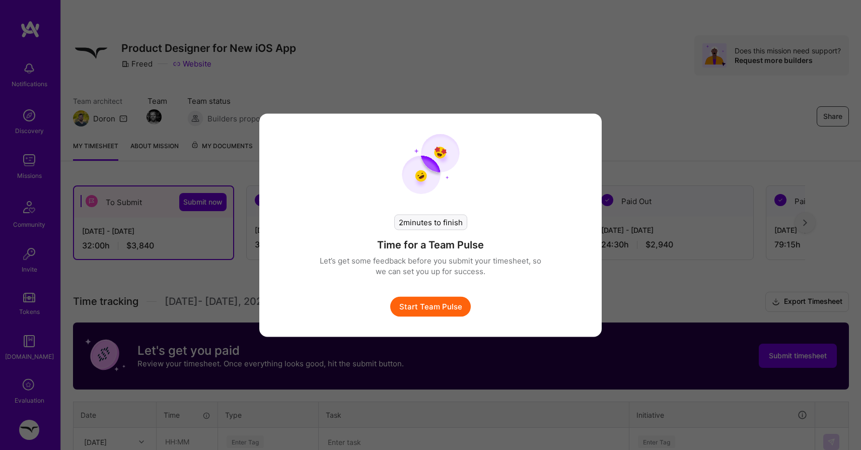
click at [439, 308] on button "Start Team Pulse" at bounding box center [430, 306] width 81 height 20
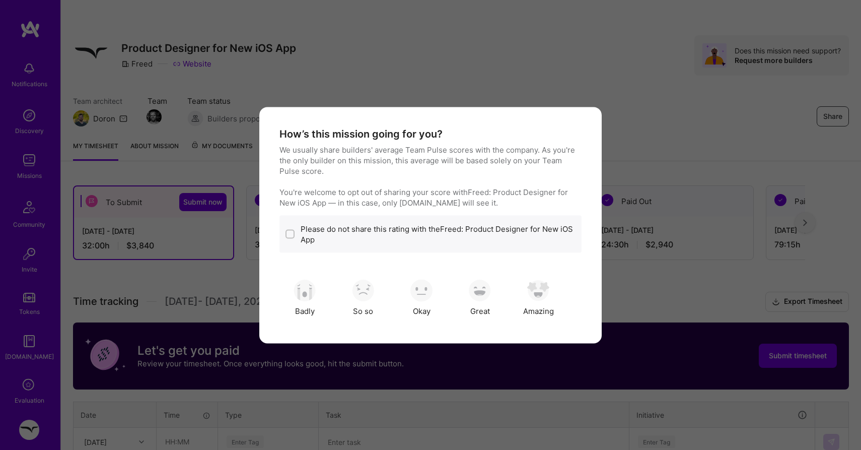
click at [420, 235] on label "Please do not share this rating with the Freed: Product Designer for New iOS App" at bounding box center [438, 233] width 275 height 21
click at [419, 230] on label "Please do not share this rating with the Freed: Product Designer for New iOS App" at bounding box center [438, 233] width 275 height 21
click at [293, 233] on input "modal" at bounding box center [291, 234] width 7 height 7
checkbox input "true"
click at [473, 293] on img "modal" at bounding box center [480, 290] width 22 height 22
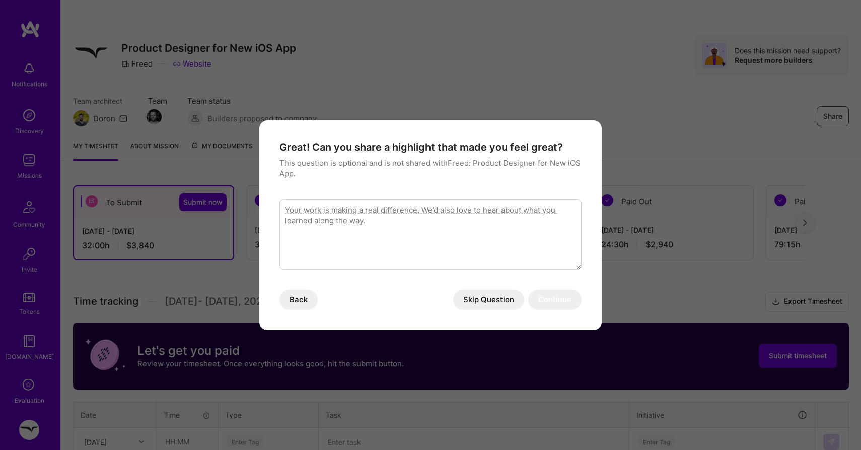
click at [473, 293] on button "Skip Question" at bounding box center [488, 300] width 71 height 20
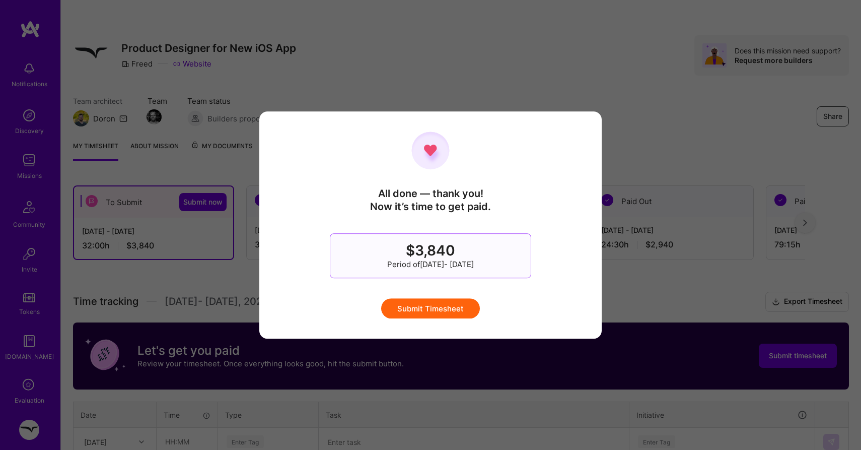
click at [460, 303] on button "Submit Timesheet" at bounding box center [430, 308] width 99 height 20
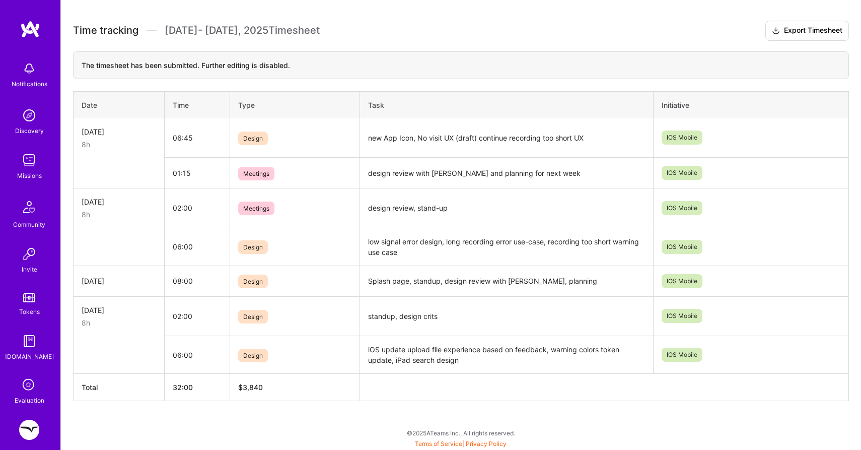
scroll to position [0, 0]
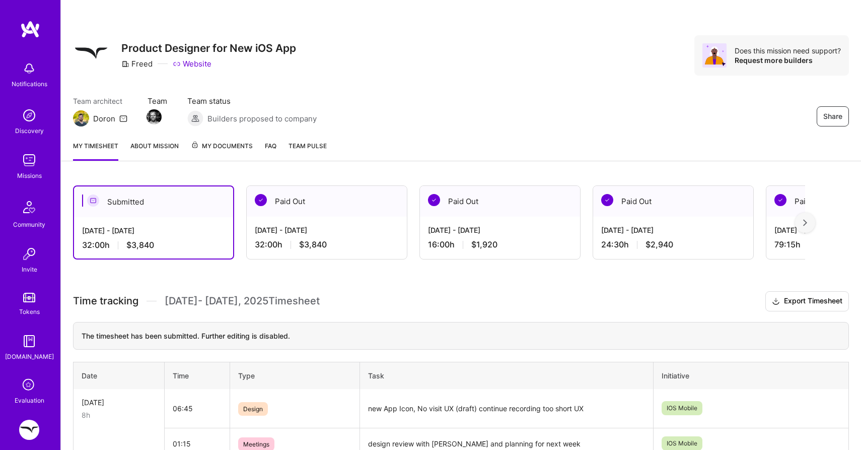
click at [328, 226] on div "[DATE] - [DATE]" at bounding box center [327, 230] width 144 height 11
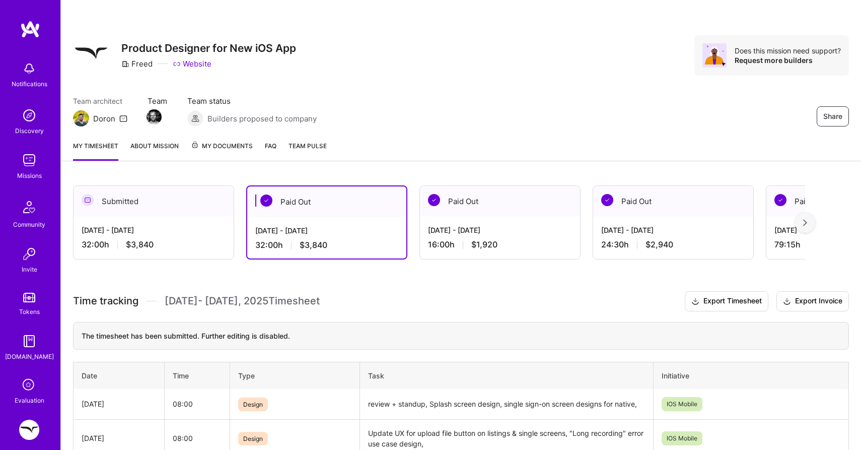
click at [172, 223] on div "[DATE] - [DATE] 32:00 h $3,840" at bounding box center [154, 237] width 160 height 41
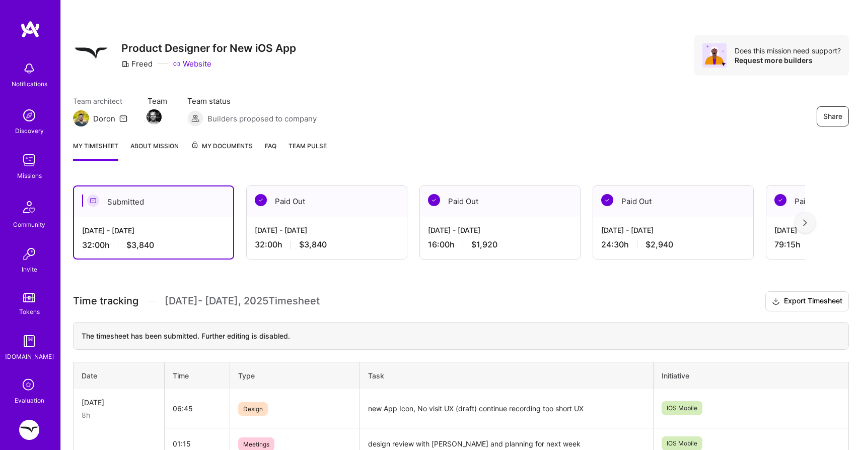
click at [201, 153] on link "My Documents" at bounding box center [222, 150] width 62 height 20
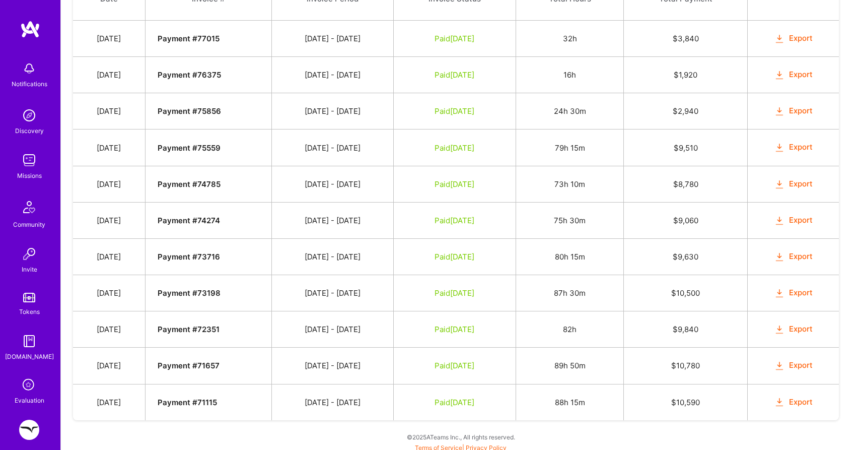
scroll to position [401, 0]
click at [699, 403] on td "$ 10,590" at bounding box center [686, 402] width 124 height 36
click at [702, 369] on td "$ 10,780" at bounding box center [686, 366] width 124 height 36
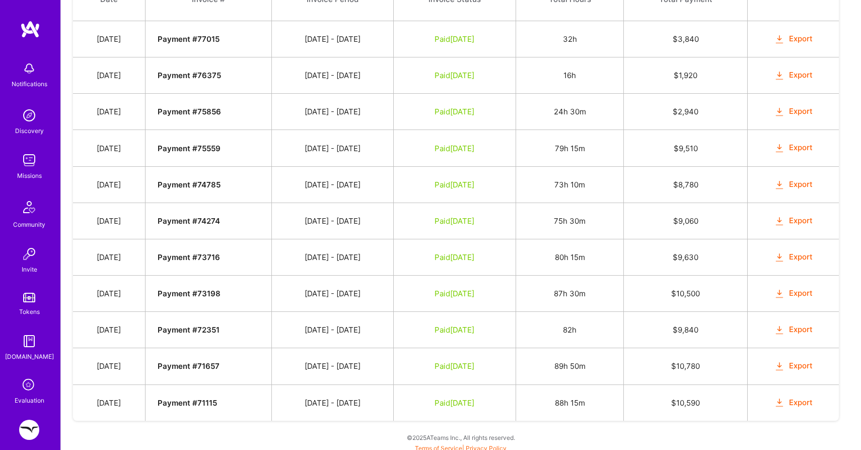
click at [713, 408] on td "$ 10,590" at bounding box center [686, 402] width 124 height 36
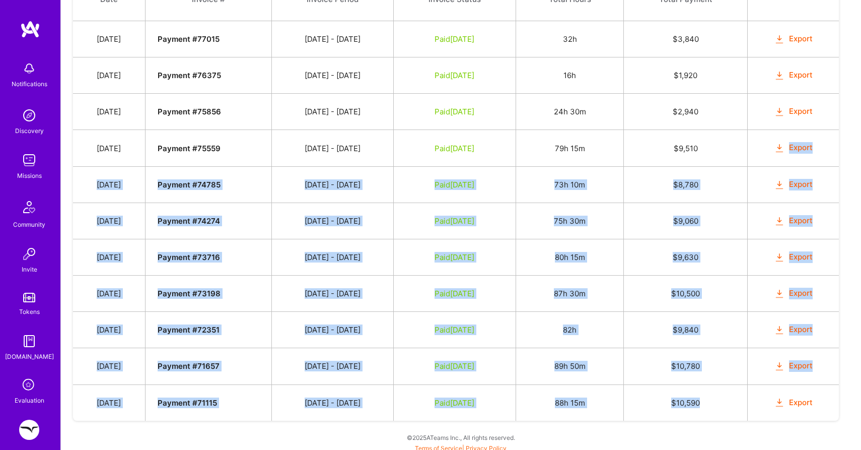
drag, startPoint x: 710, startPoint y: 405, endPoint x: 715, endPoint y: 156, distance: 249.8
click at [701, 15] on tbody "Date Invoice # Invoice Period Invoice Status Total Hours Total Payment [DATE] P…" at bounding box center [456, 199] width 766 height 443
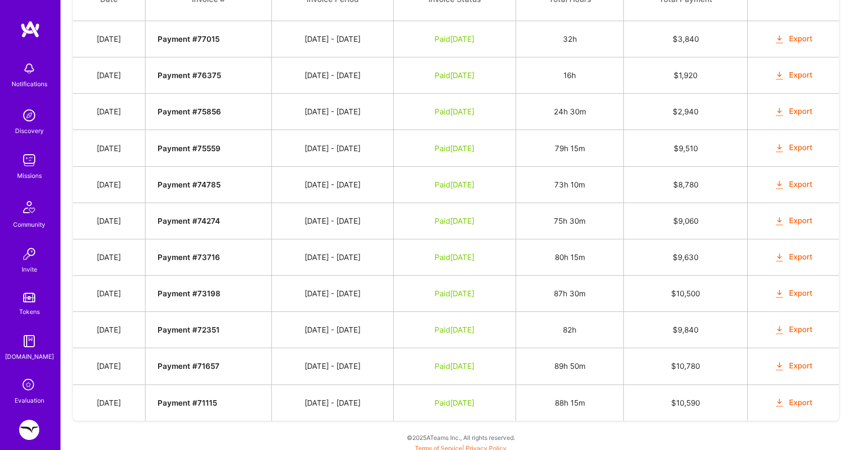
click at [700, 332] on td "$ 9,840" at bounding box center [686, 330] width 124 height 36
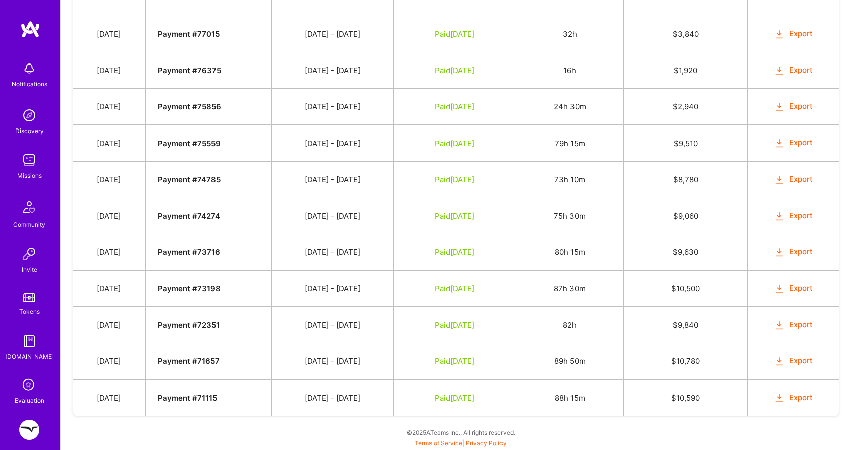
scroll to position [406, 0]
click at [690, 399] on td "$ 10,590" at bounding box center [686, 397] width 124 height 36
copy td "10,590"
click at [688, 360] on td "$ 10,780" at bounding box center [686, 361] width 124 height 36
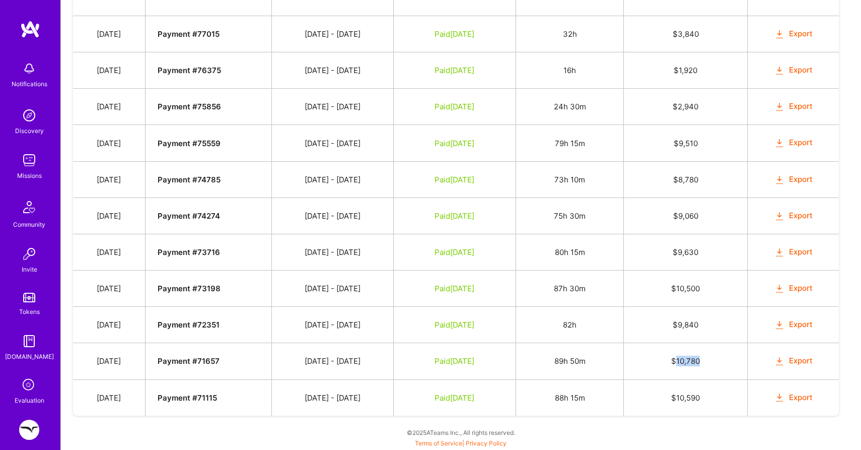
click at [688, 360] on td "$ 10,780" at bounding box center [686, 361] width 124 height 36
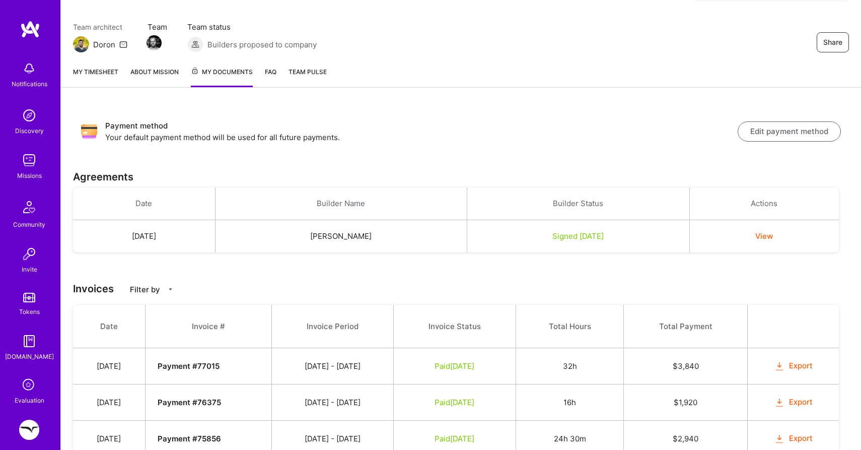
scroll to position [0, 0]
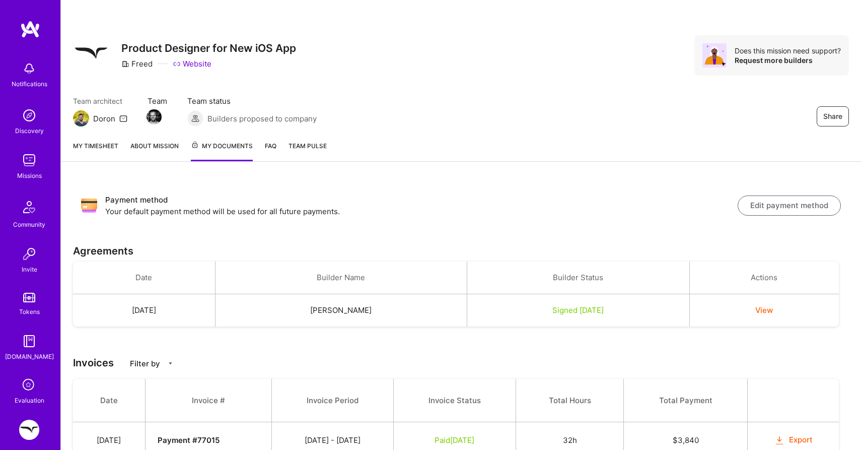
click at [107, 146] on link "My timesheet" at bounding box center [95, 150] width 45 height 21
